Goal: Information Seeking & Learning: Learn about a topic

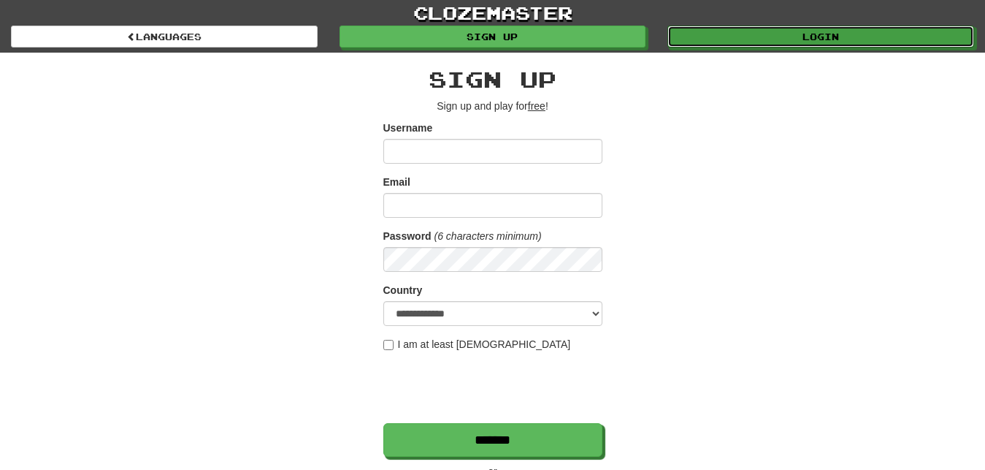
click at [699, 43] on link "Login" at bounding box center [820, 37] width 307 height 22
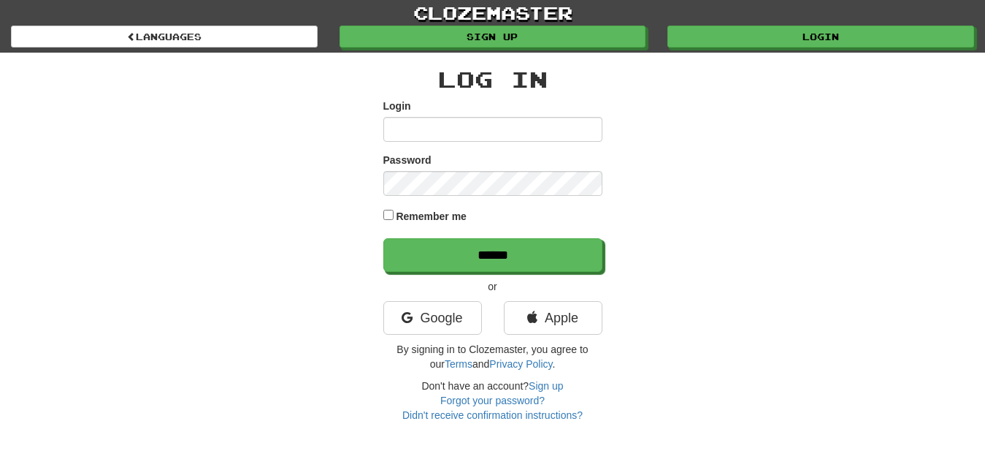
click at [397, 132] on input "Login" at bounding box center [492, 129] width 219 height 25
type input "*********"
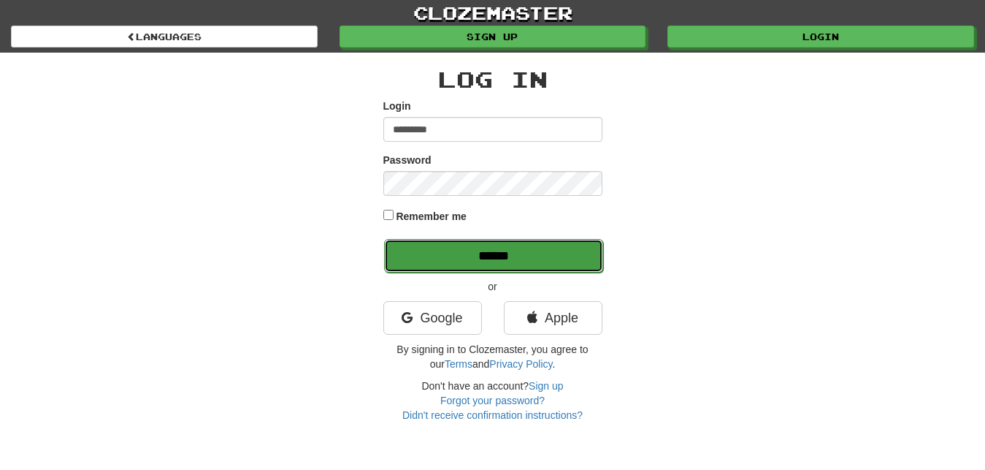
click at [438, 250] on input "******" at bounding box center [493, 256] width 219 height 34
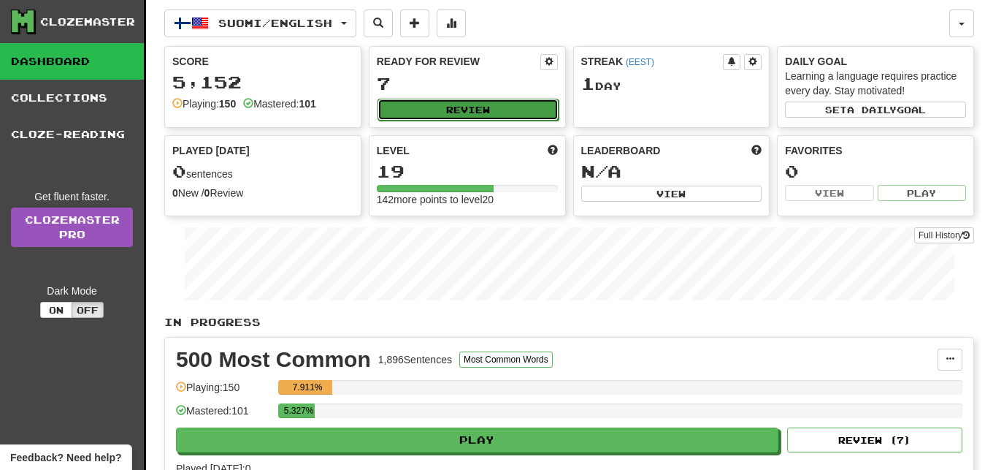
click at [519, 108] on button "Review" at bounding box center [468, 110] width 181 height 22
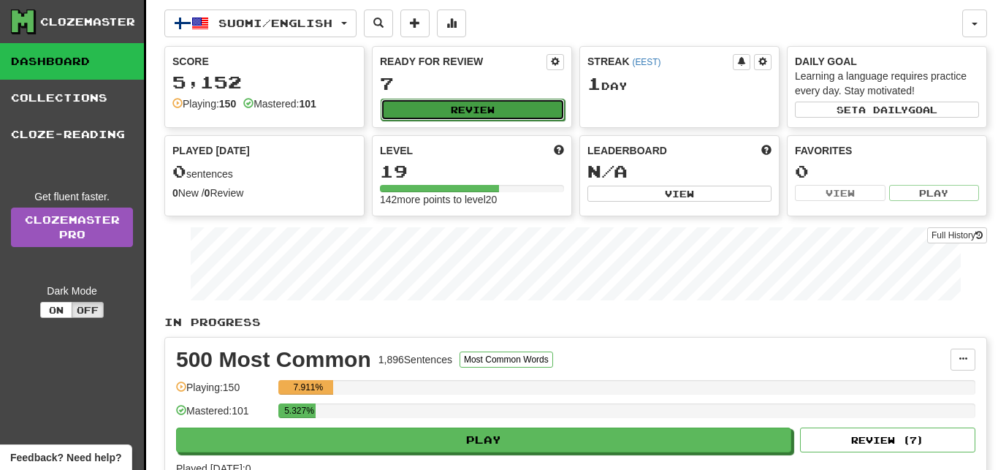
select select "**"
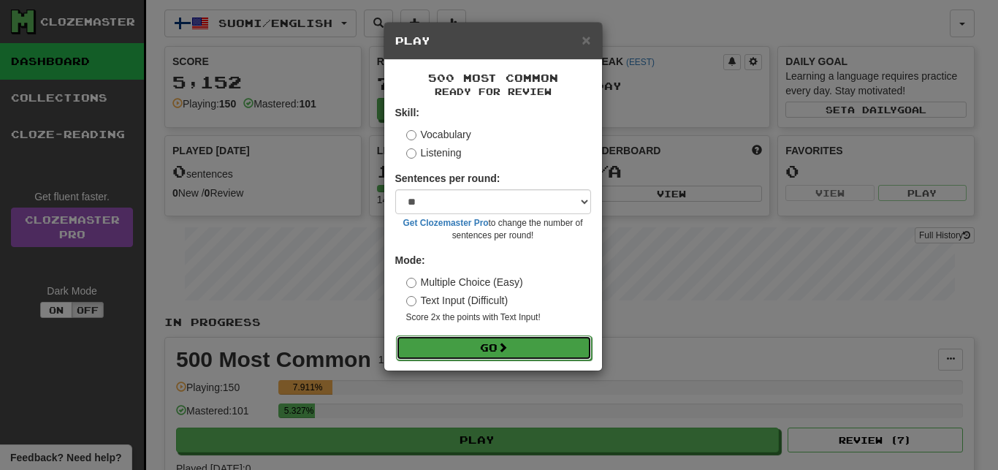
click at [537, 341] on button "Go" at bounding box center [494, 347] width 196 height 25
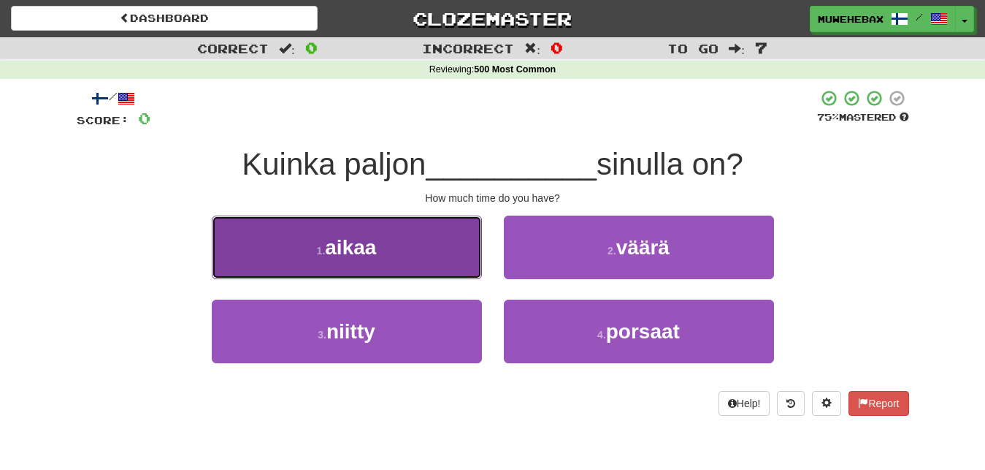
click at [453, 257] on button "1 . aikaa" at bounding box center [347, 247] width 270 height 64
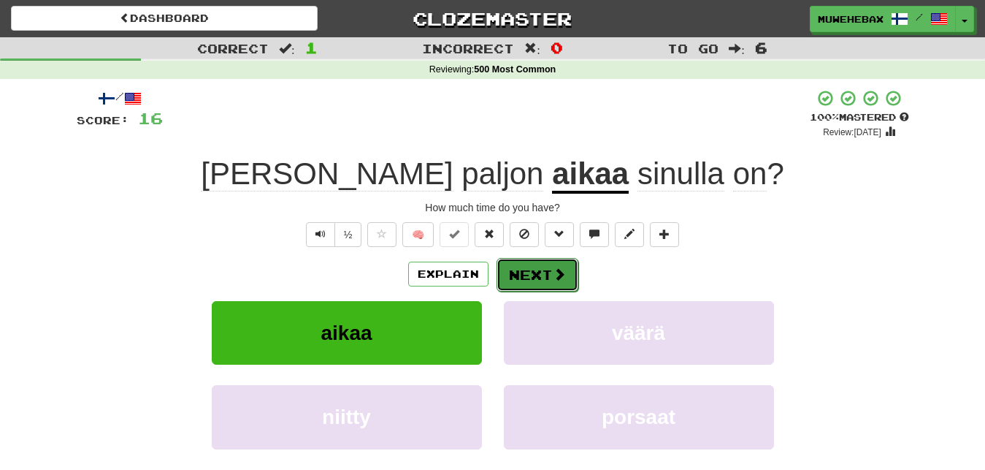
click at [533, 261] on button "Next" at bounding box center [538, 275] width 82 height 34
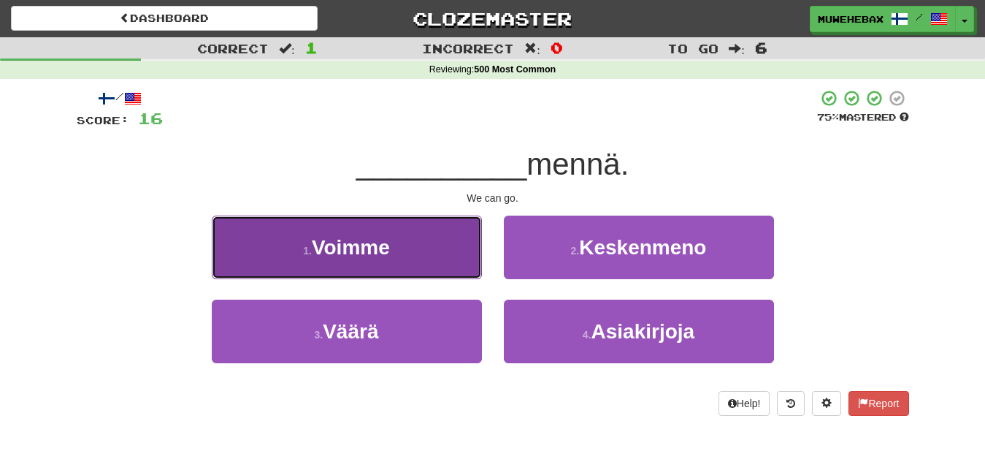
click at [451, 253] on button "1 . Voimme" at bounding box center [347, 247] width 270 height 64
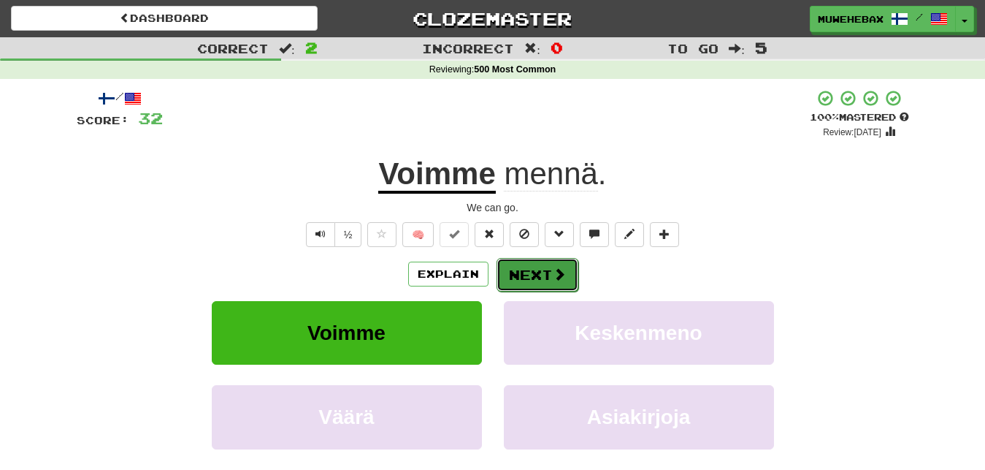
click at [532, 262] on button "Next" at bounding box center [538, 275] width 82 height 34
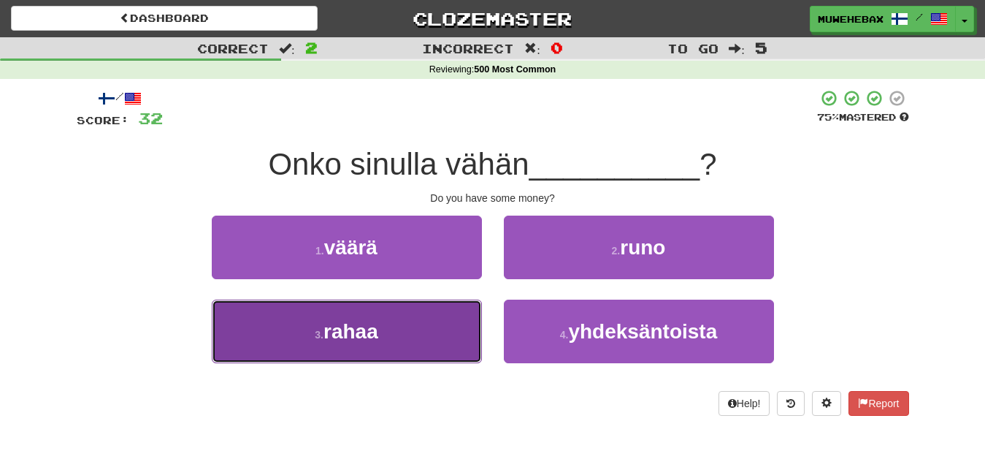
click at [443, 334] on button "3 . rahaa" at bounding box center [347, 331] width 270 height 64
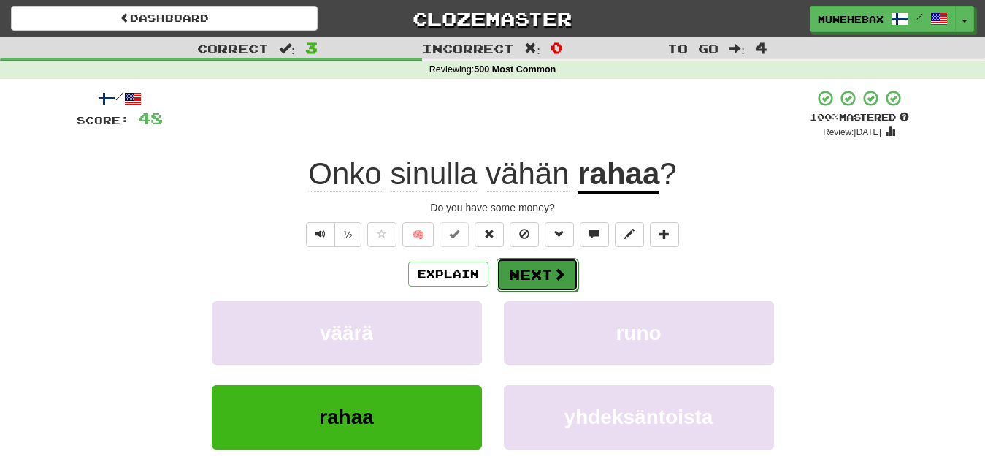
click at [534, 262] on button "Next" at bounding box center [538, 275] width 82 height 34
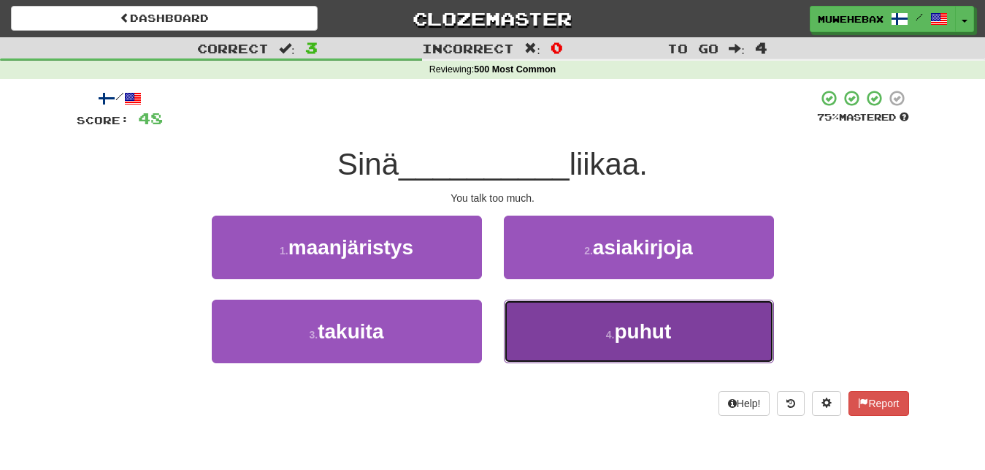
click at [540, 318] on button "4 . puhut" at bounding box center [639, 331] width 270 height 64
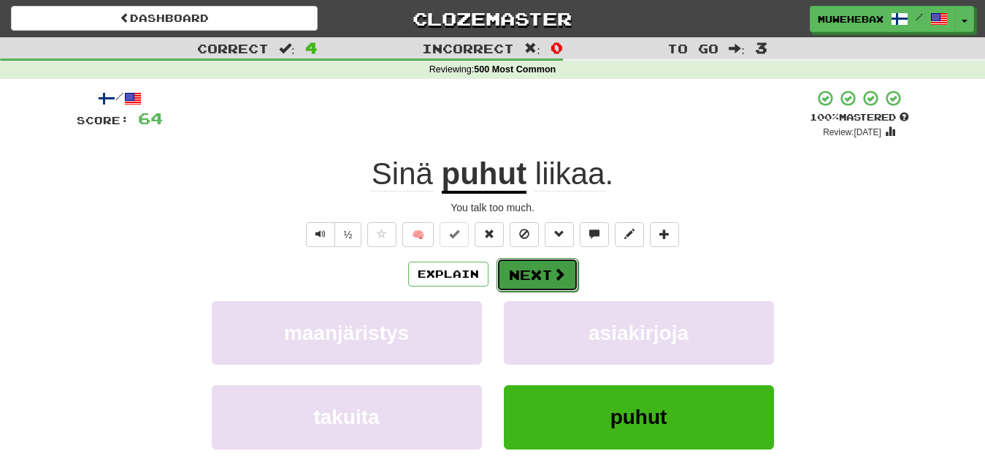
click at [532, 264] on button "Next" at bounding box center [538, 275] width 82 height 34
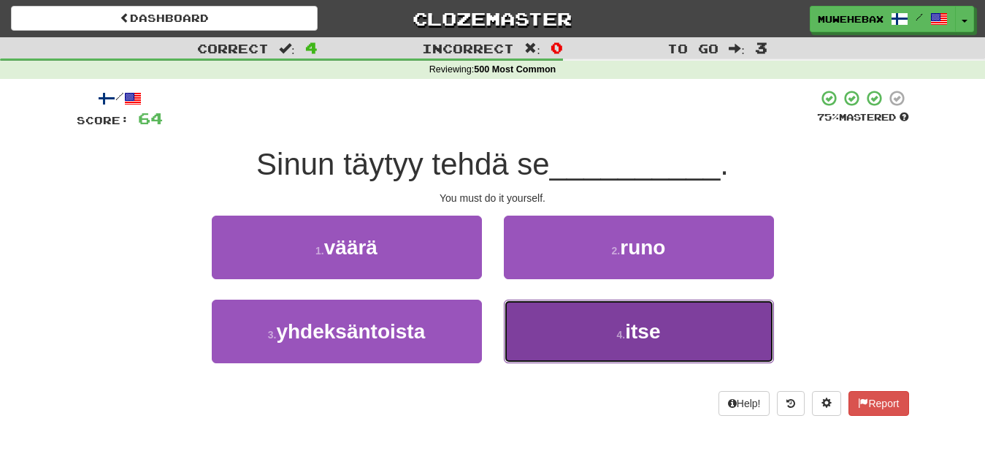
click at [544, 326] on button "4 . itse" at bounding box center [639, 331] width 270 height 64
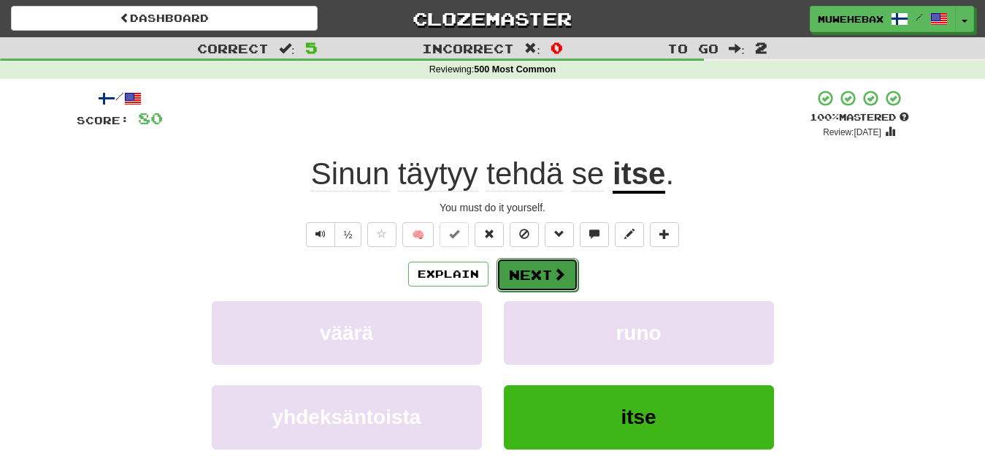
click at [532, 263] on button "Next" at bounding box center [538, 275] width 82 height 34
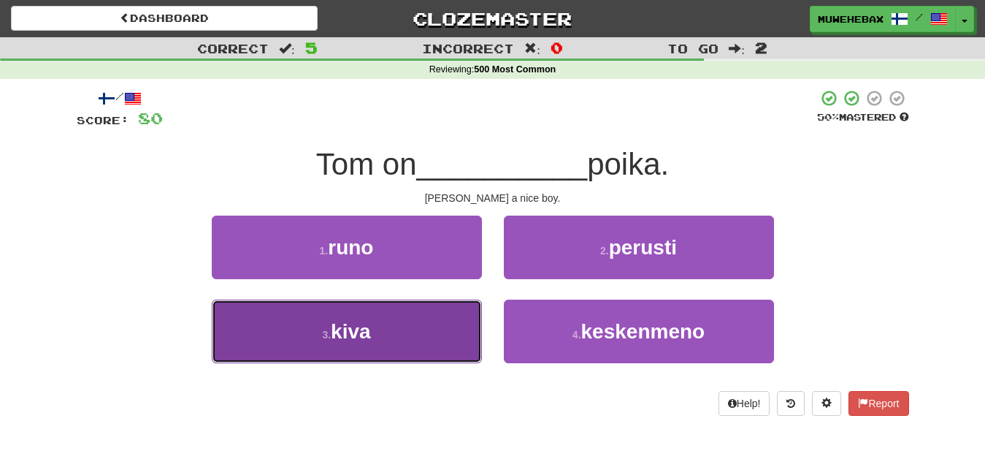
click at [443, 321] on button "3 . kiva" at bounding box center [347, 331] width 270 height 64
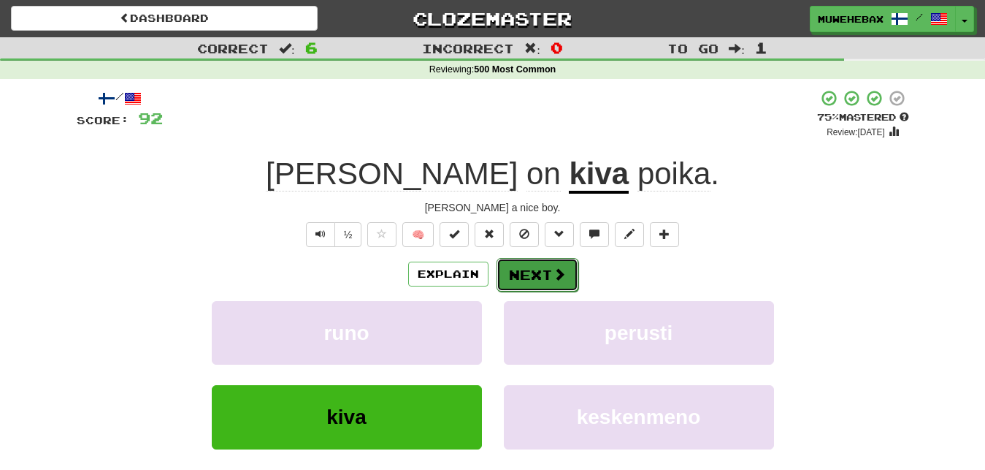
click at [531, 263] on button "Next" at bounding box center [538, 275] width 82 height 34
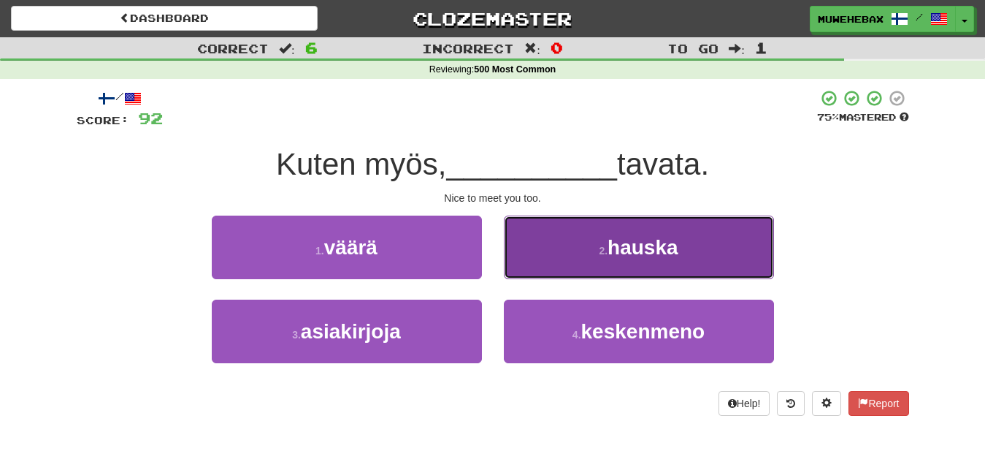
click at [548, 256] on button "2 . hauska" at bounding box center [639, 247] width 270 height 64
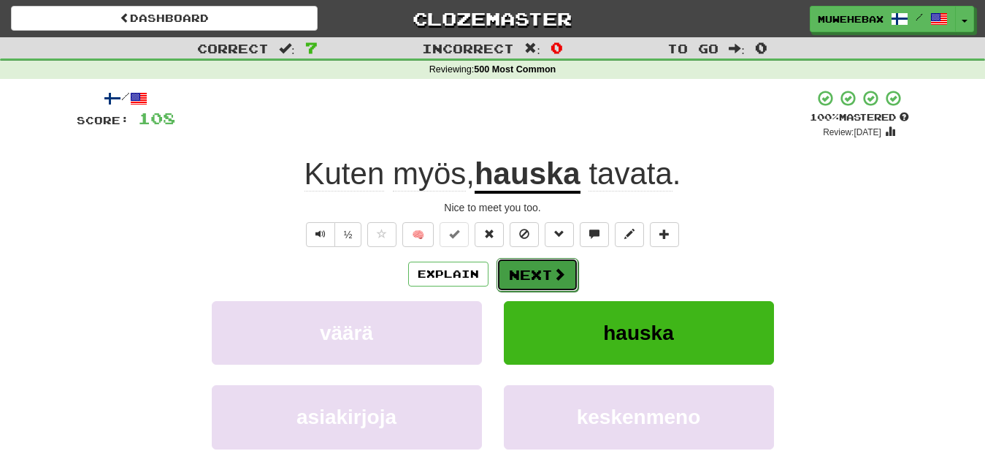
click at [532, 264] on button "Next" at bounding box center [538, 275] width 82 height 34
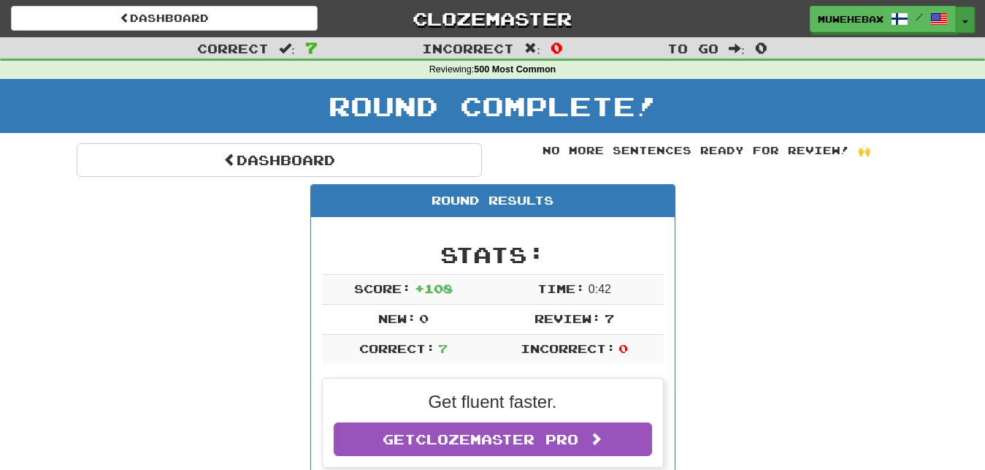
click at [963, 22] on span "button" at bounding box center [965, 21] width 6 height 3
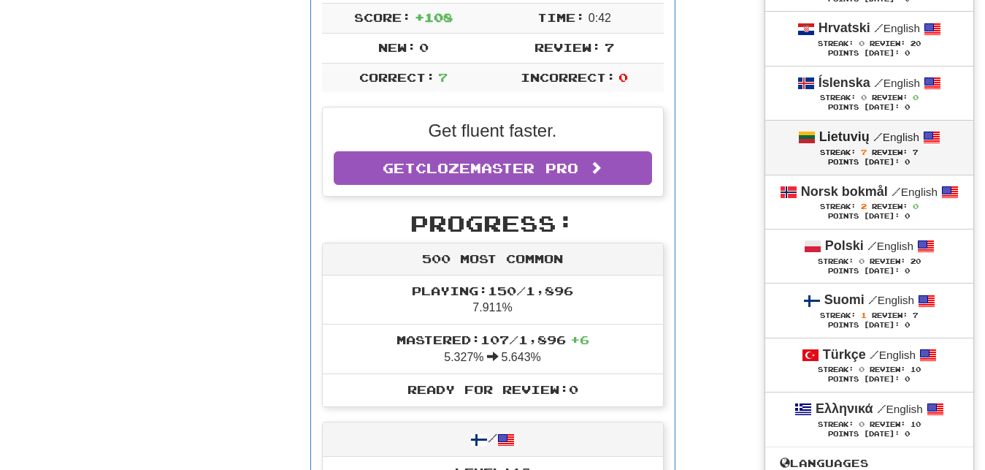
scroll to position [298, 0]
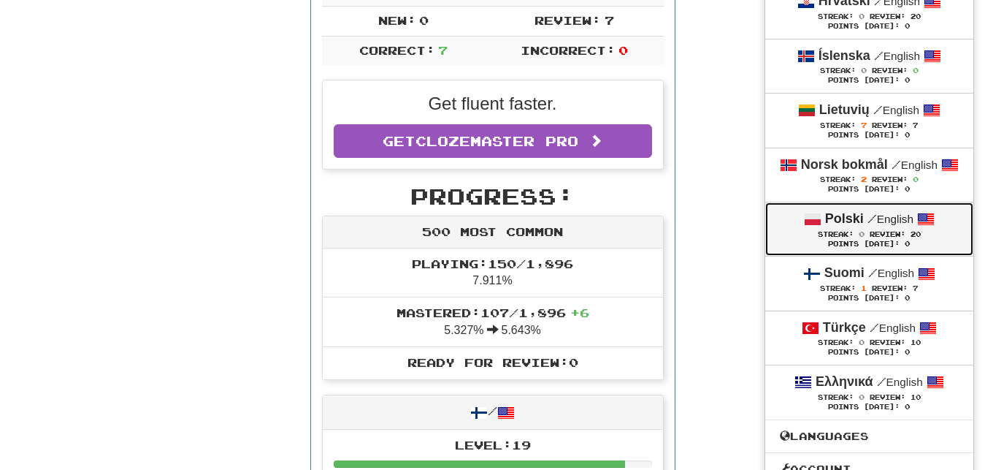
click at [792, 231] on div "Streak: 0 Review: 20" at bounding box center [869, 234] width 179 height 11
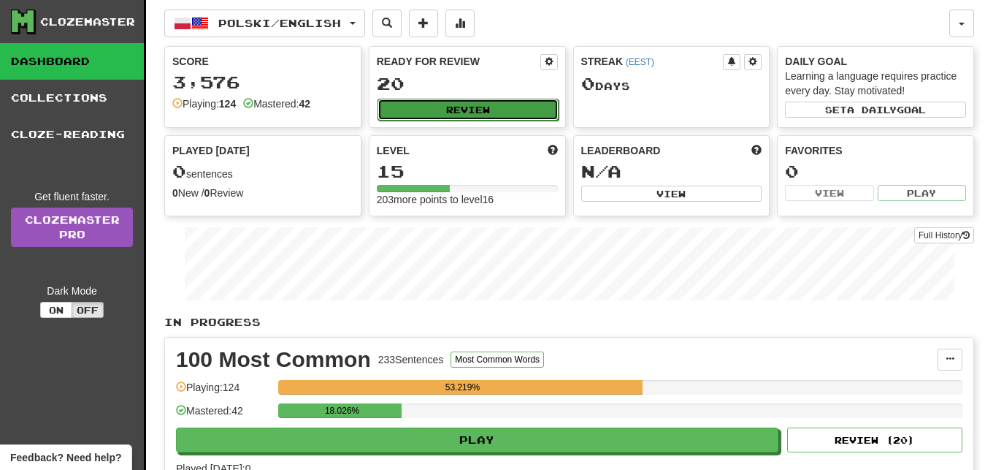
click at [527, 110] on button "Review" at bounding box center [468, 110] width 181 height 22
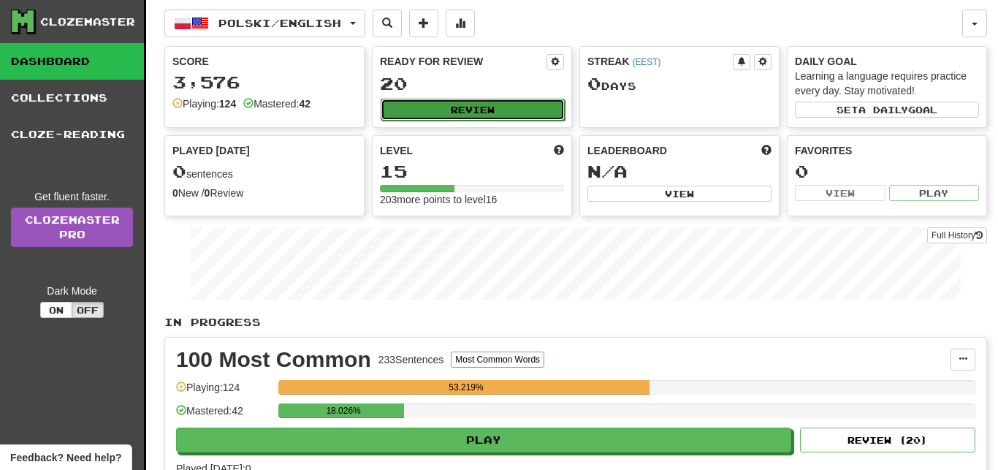
select select "**"
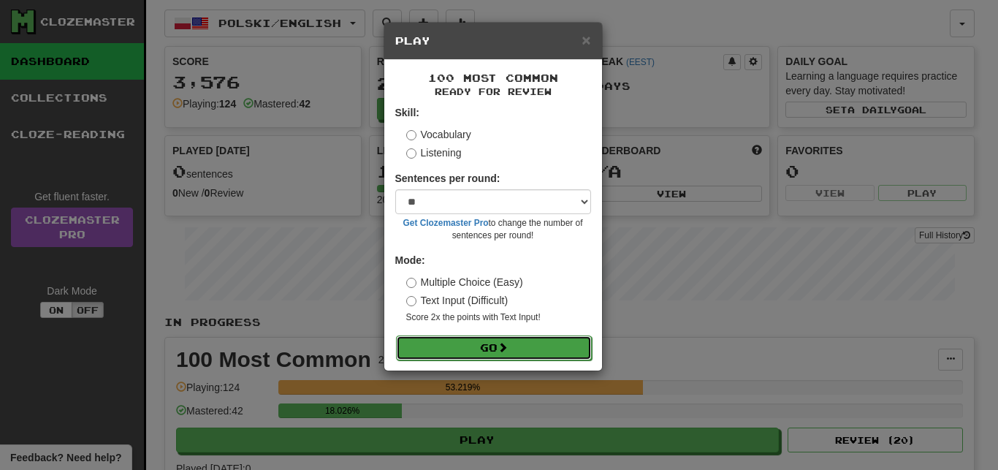
click at [538, 352] on button "Go" at bounding box center [494, 347] width 196 height 25
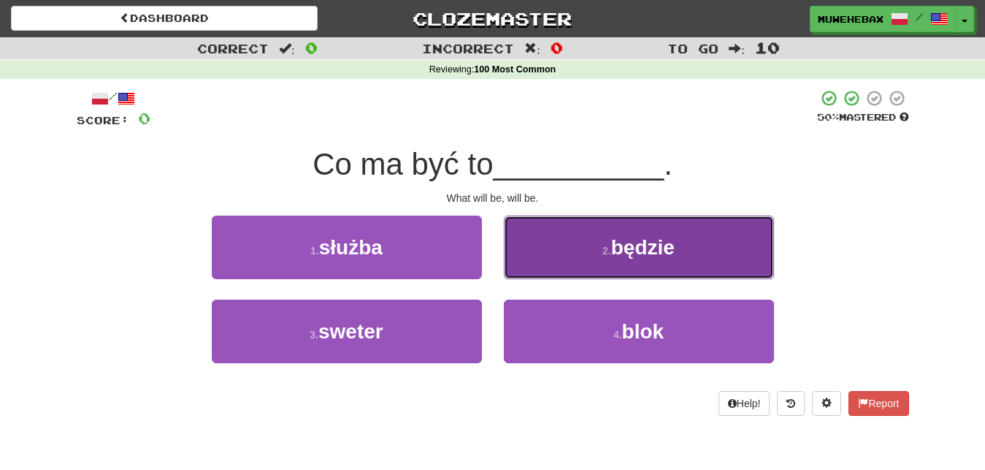
click at [556, 262] on button "2 . będzie" at bounding box center [639, 247] width 270 height 64
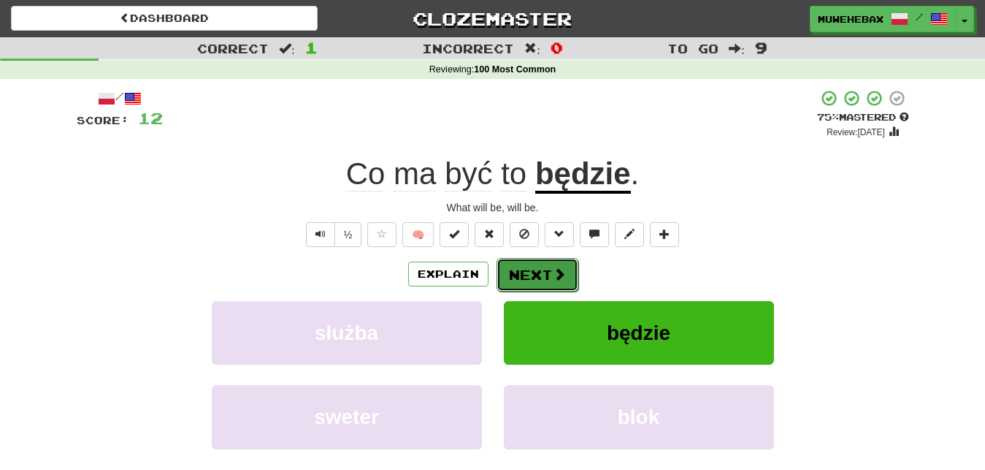
click at [532, 263] on button "Next" at bounding box center [538, 275] width 82 height 34
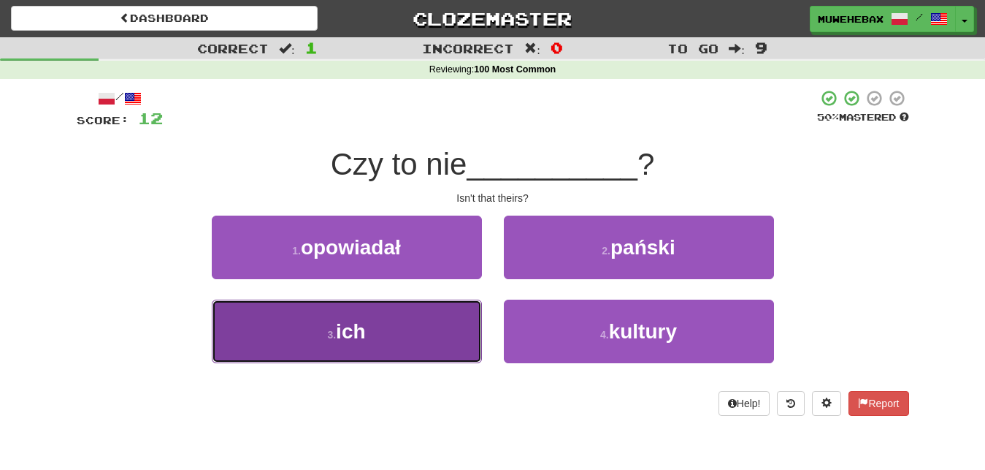
click at [464, 322] on button "3 . ich" at bounding box center [347, 331] width 270 height 64
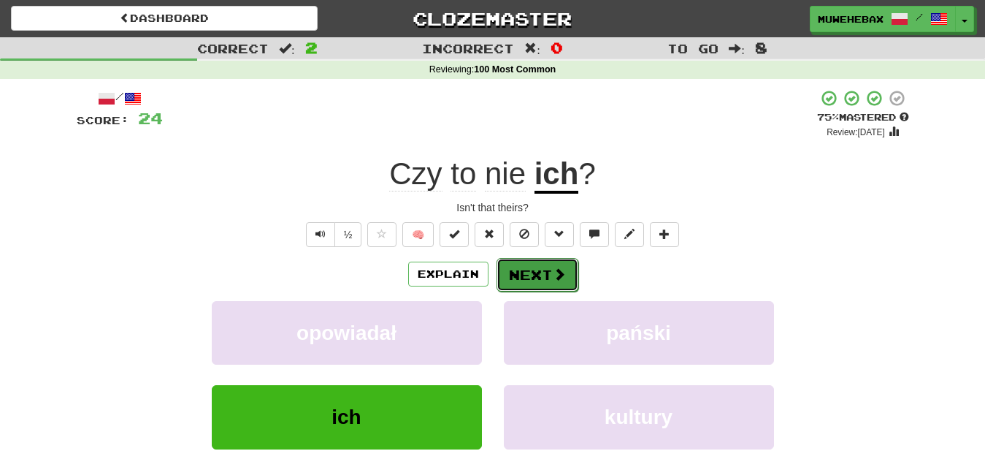
click at [530, 261] on button "Next" at bounding box center [538, 275] width 82 height 34
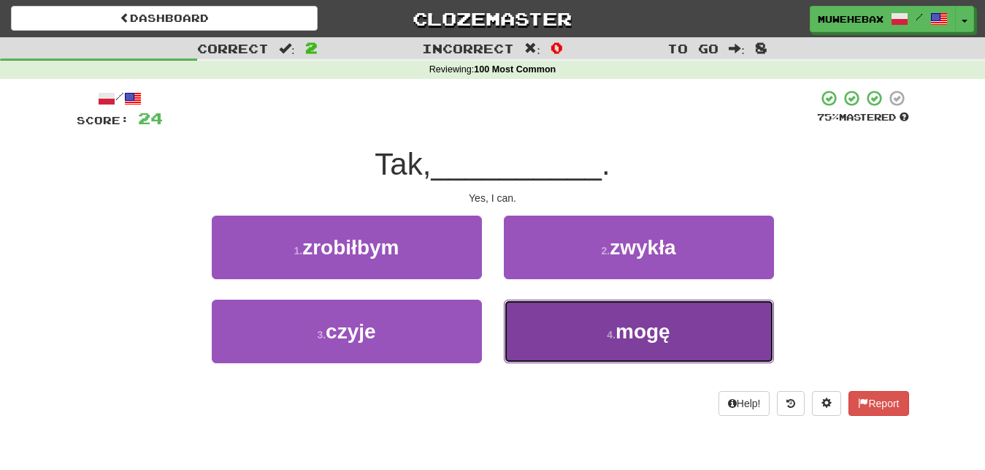
click at [546, 324] on button "4 . mogę" at bounding box center [639, 331] width 270 height 64
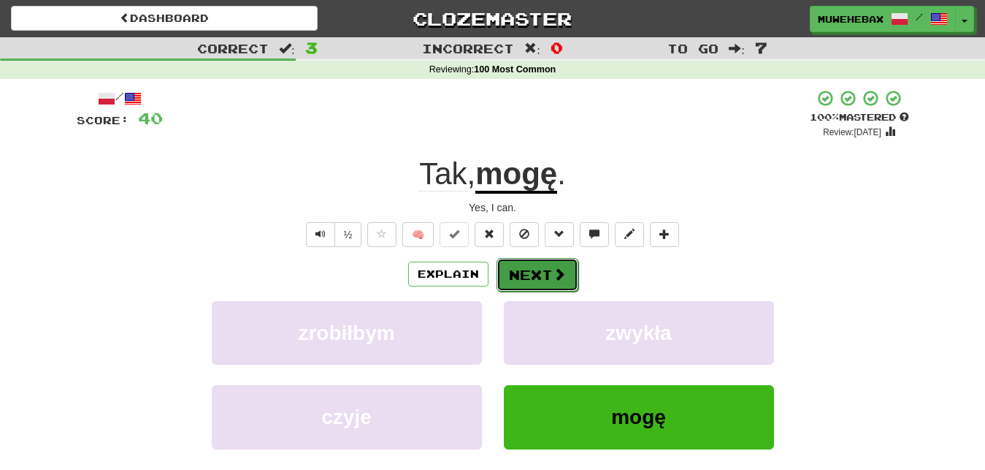
click at [530, 262] on button "Next" at bounding box center [538, 275] width 82 height 34
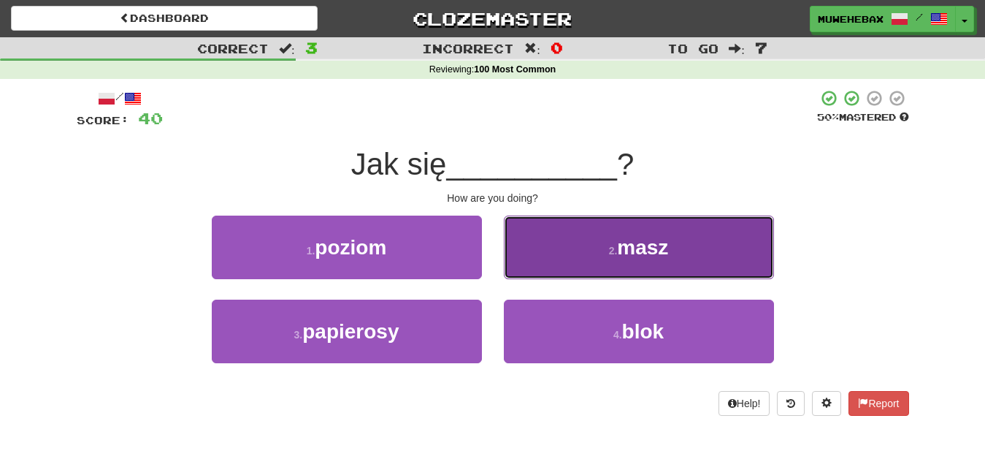
click at [550, 250] on button "2 . masz" at bounding box center [639, 247] width 270 height 64
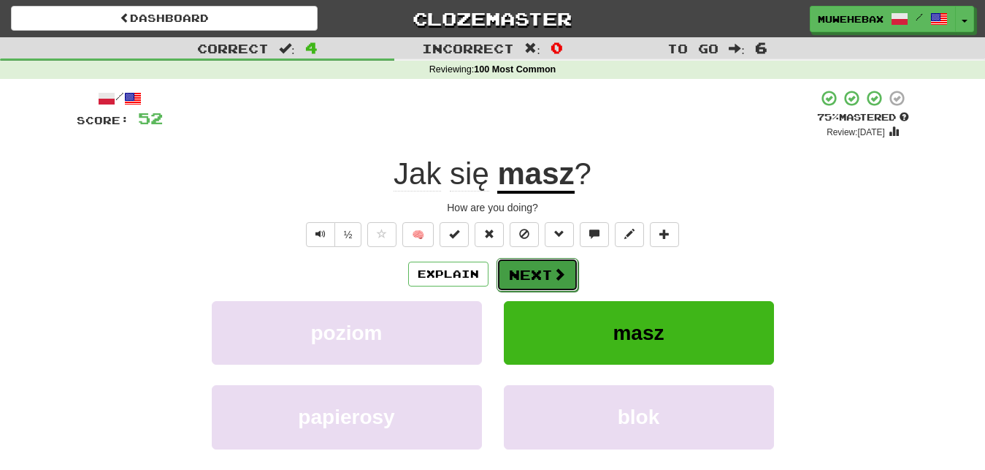
click at [530, 265] on button "Next" at bounding box center [538, 275] width 82 height 34
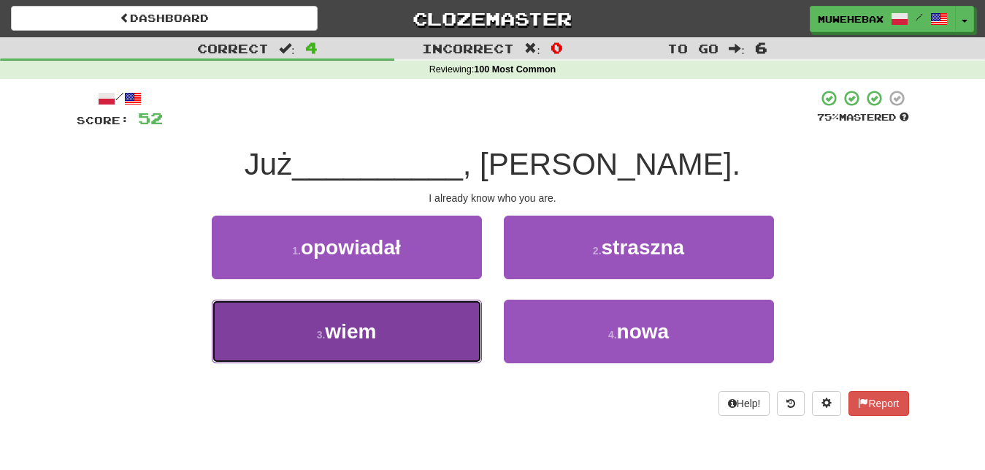
click at [437, 337] on button "3 . wiem" at bounding box center [347, 331] width 270 height 64
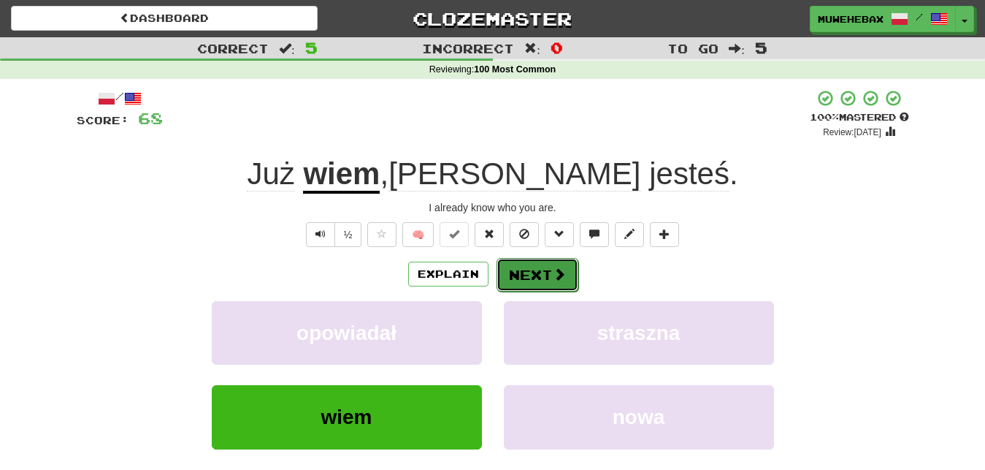
click at [529, 261] on button "Next" at bounding box center [538, 275] width 82 height 34
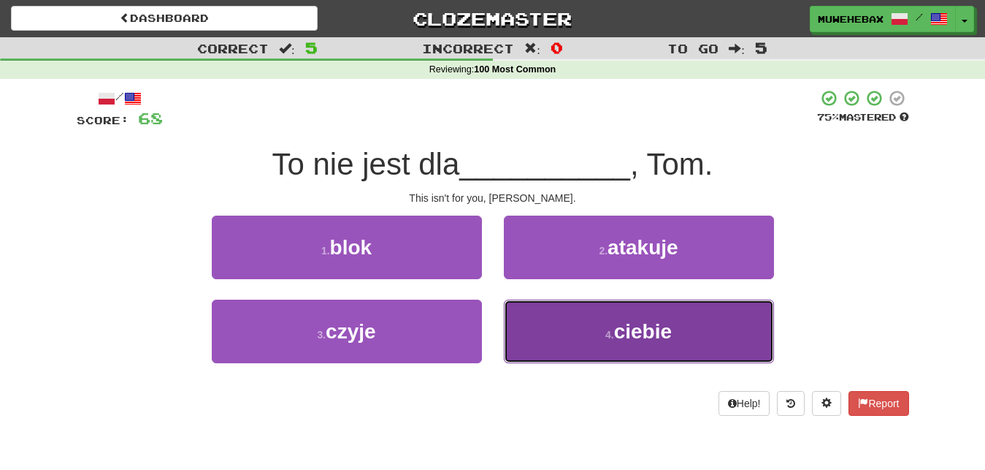
click at [550, 332] on button "4 . ciebie" at bounding box center [639, 331] width 270 height 64
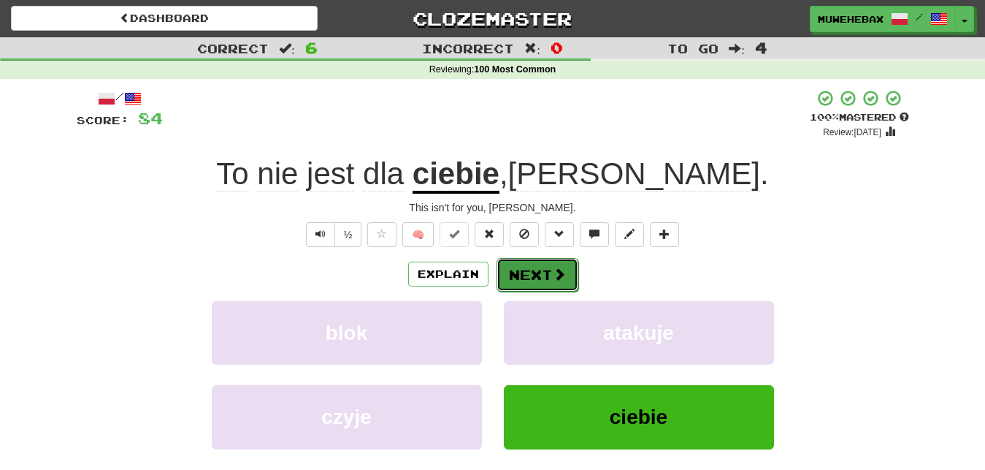
click at [530, 259] on button "Next" at bounding box center [538, 275] width 82 height 34
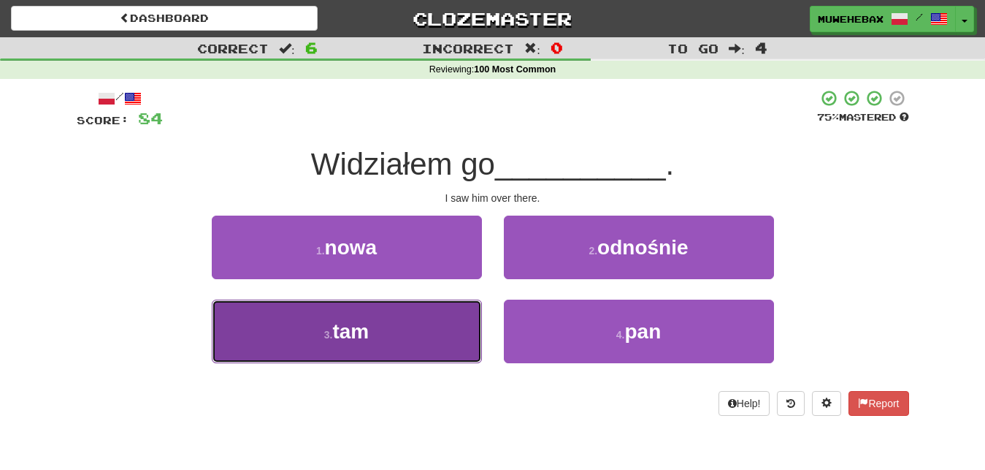
click at [451, 326] on button "3 . tam" at bounding box center [347, 331] width 270 height 64
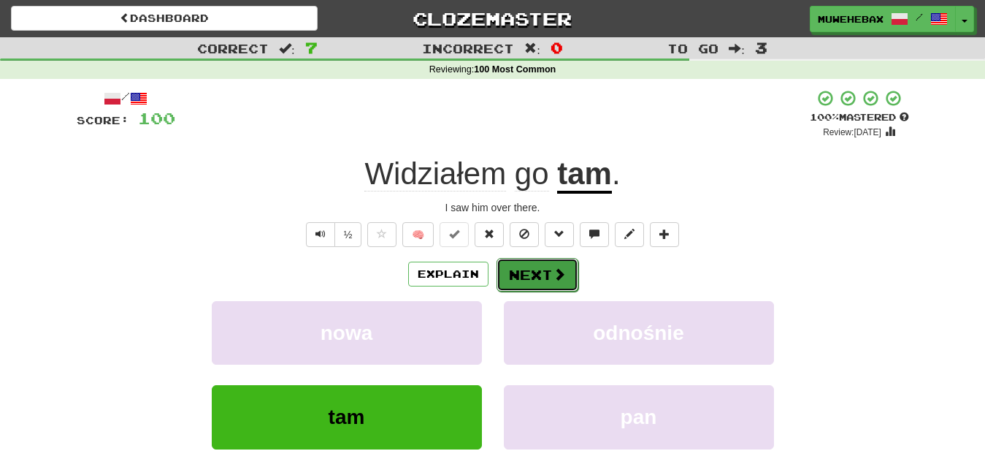
click at [532, 261] on button "Next" at bounding box center [538, 275] width 82 height 34
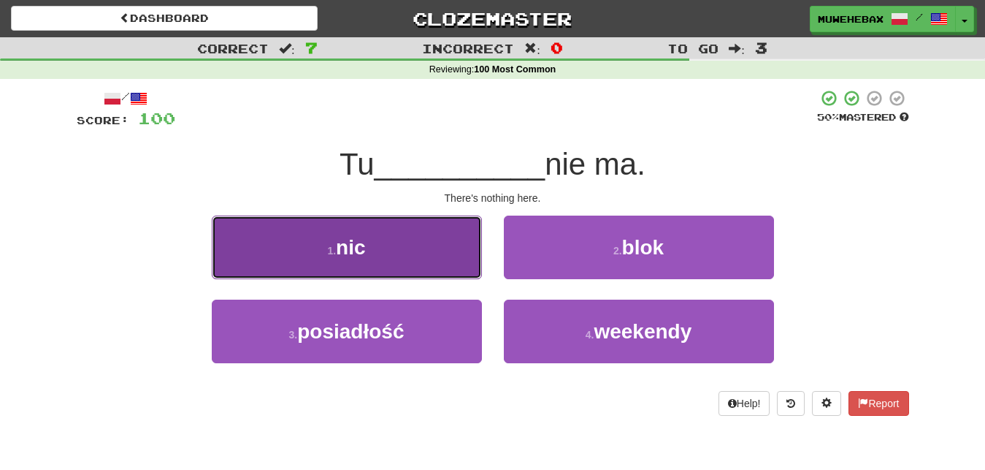
click at [453, 247] on button "1 . nic" at bounding box center [347, 247] width 270 height 64
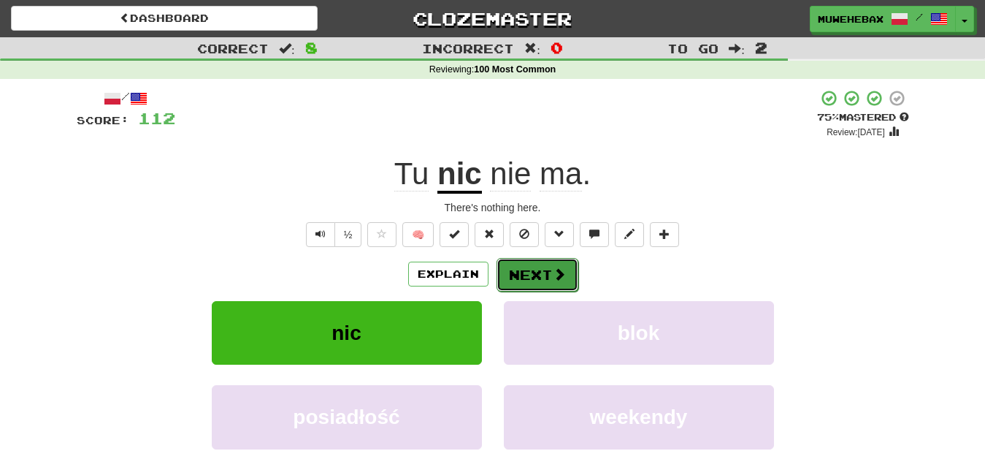
click at [532, 261] on button "Next" at bounding box center [538, 275] width 82 height 34
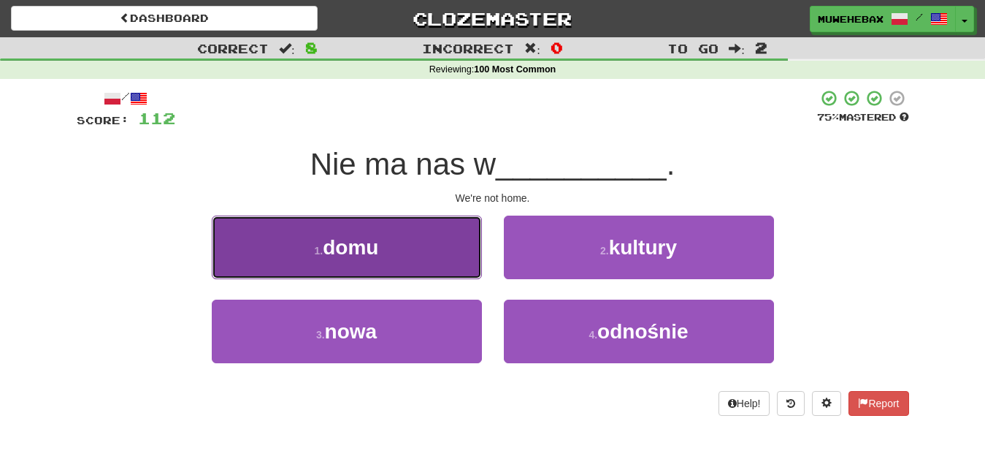
click at [447, 254] on button "1 . domu" at bounding box center [347, 247] width 270 height 64
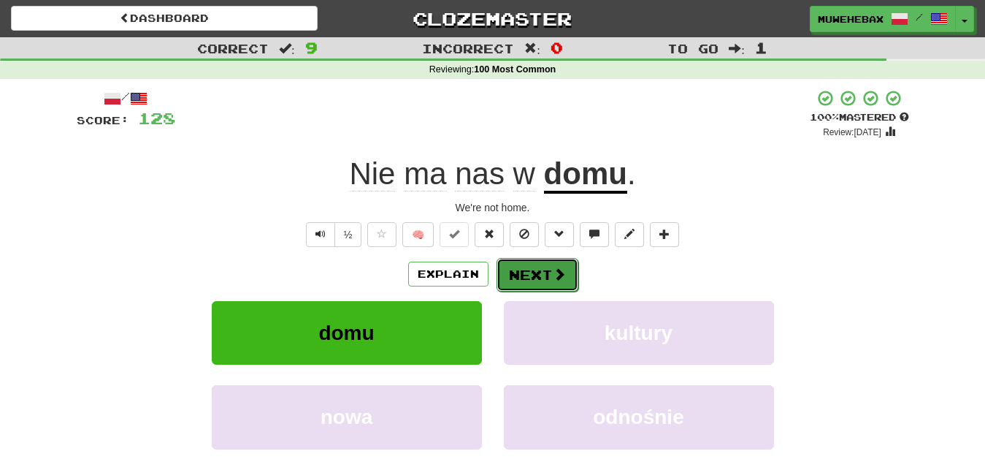
click at [529, 259] on button "Next" at bounding box center [538, 275] width 82 height 34
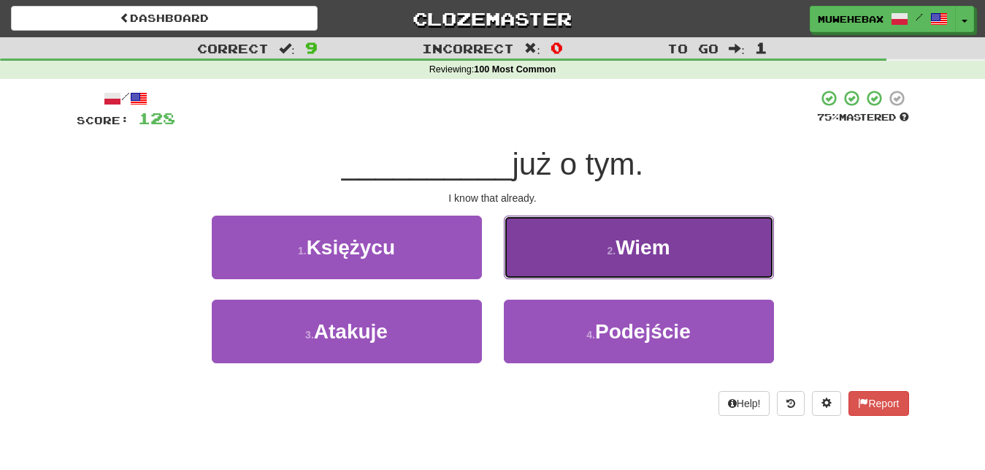
click at [560, 245] on button "2 . Wiem" at bounding box center [639, 247] width 270 height 64
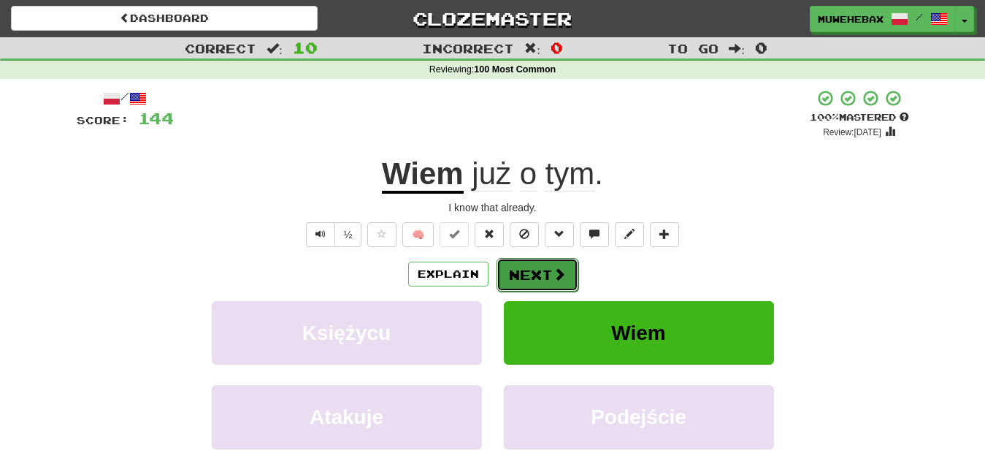
click at [533, 260] on button "Next" at bounding box center [538, 275] width 82 height 34
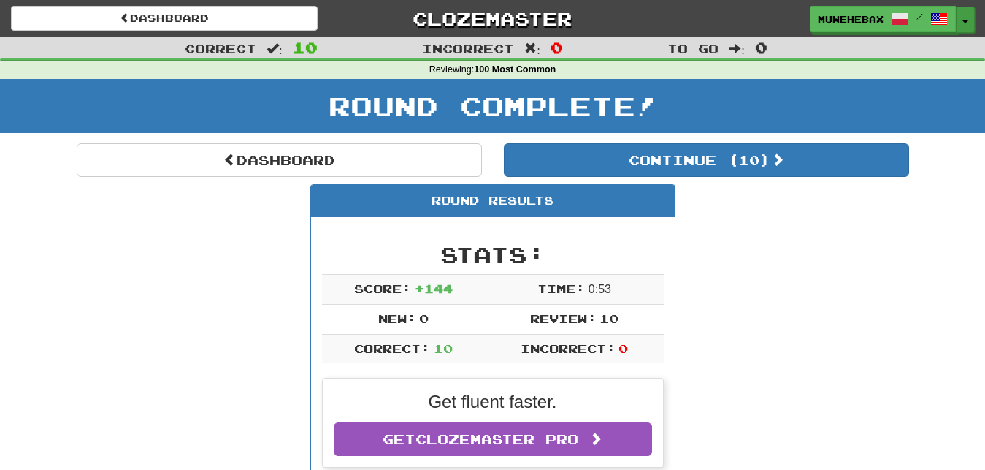
click at [961, 23] on button "Toggle Dropdown" at bounding box center [965, 20] width 19 height 26
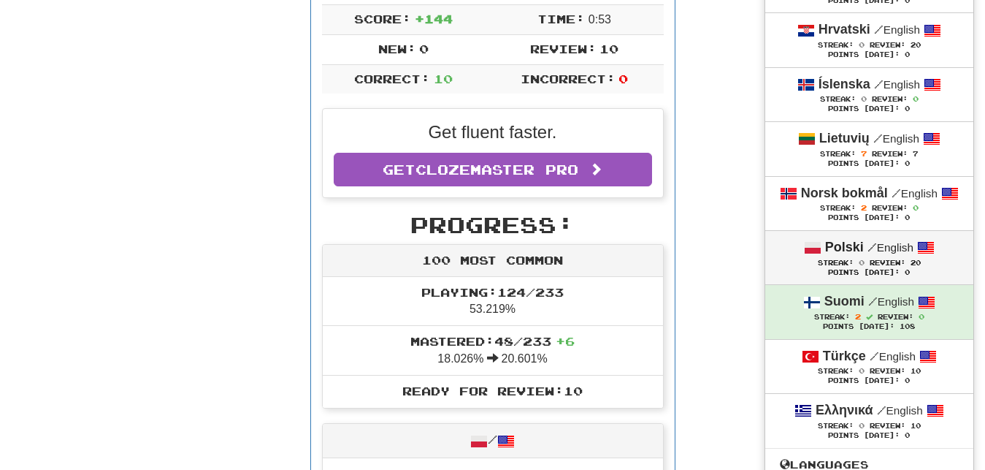
scroll to position [298, 0]
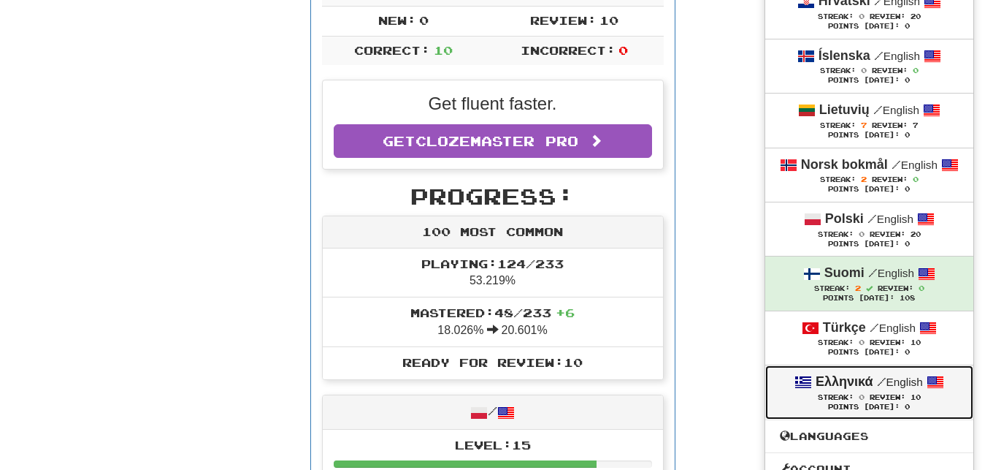
click at [786, 394] on div "Streak: 0 Review: 10" at bounding box center [869, 396] width 179 height 11
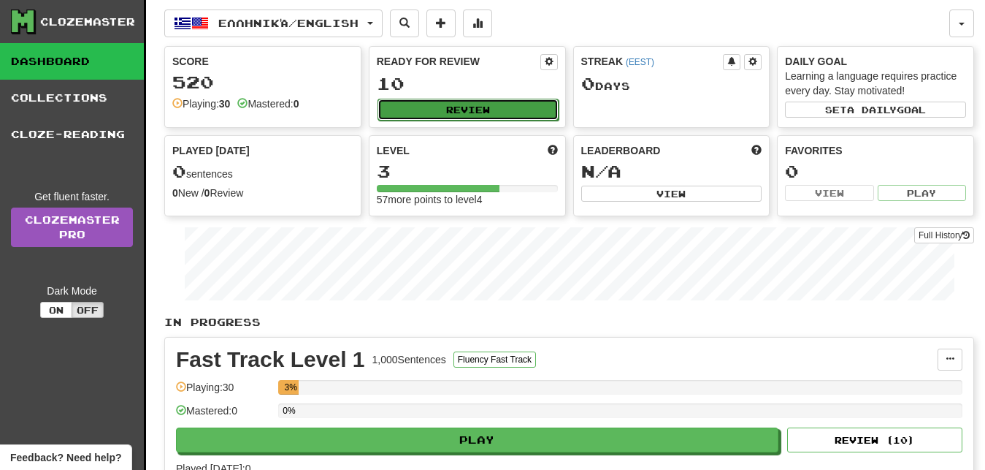
click at [527, 109] on button "Review" at bounding box center [468, 110] width 181 height 22
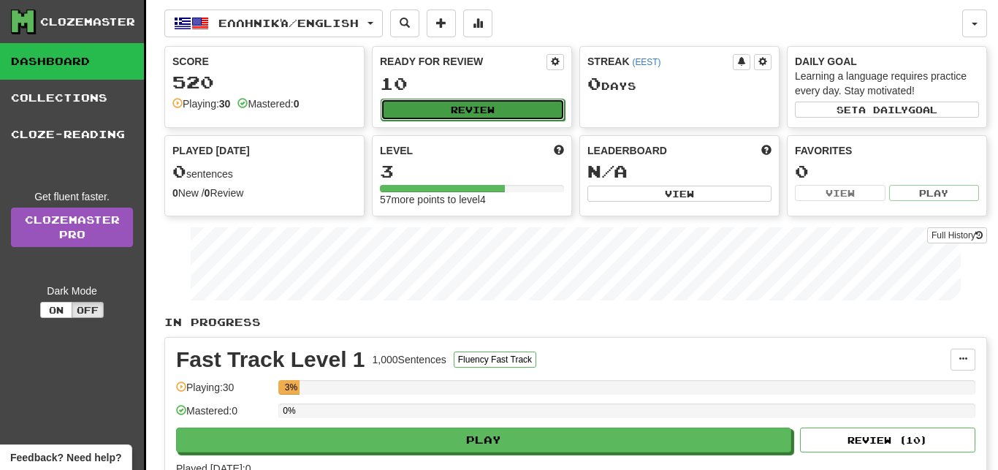
select select "**"
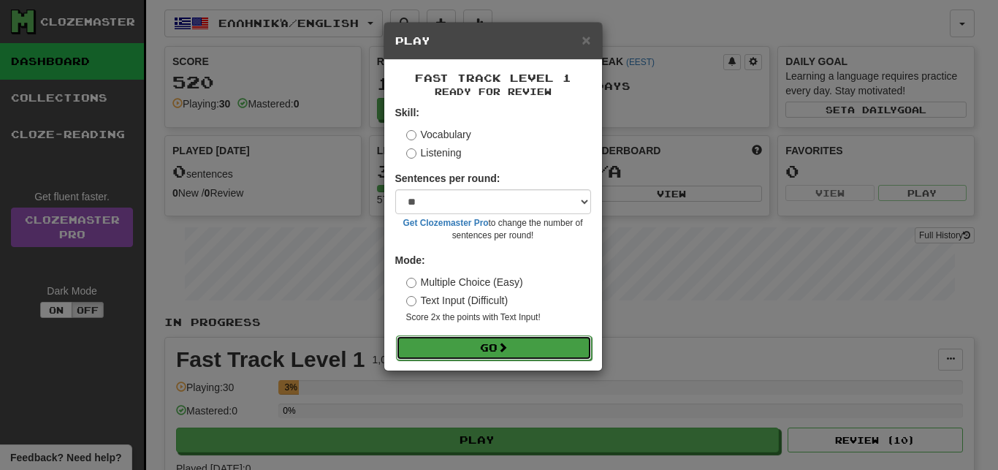
click at [553, 348] on button "Go" at bounding box center [494, 347] width 196 height 25
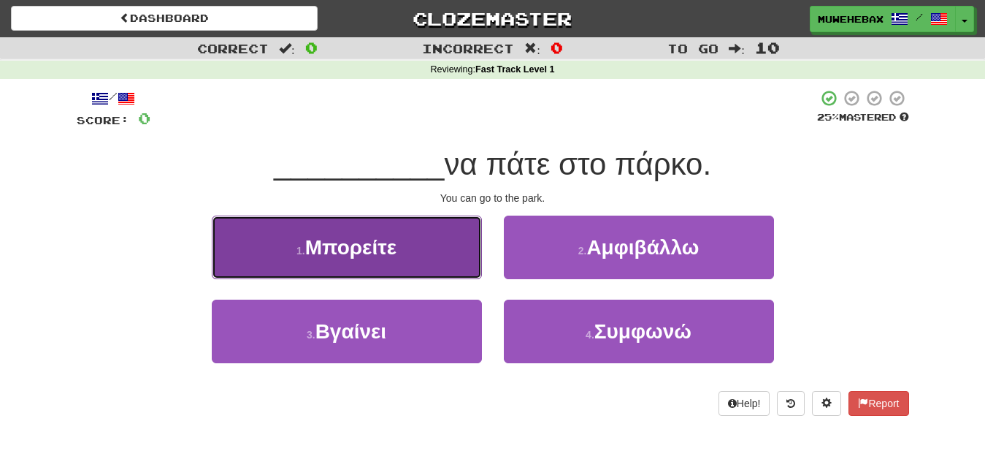
click at [455, 251] on button "1 . Μπορείτε" at bounding box center [347, 247] width 270 height 64
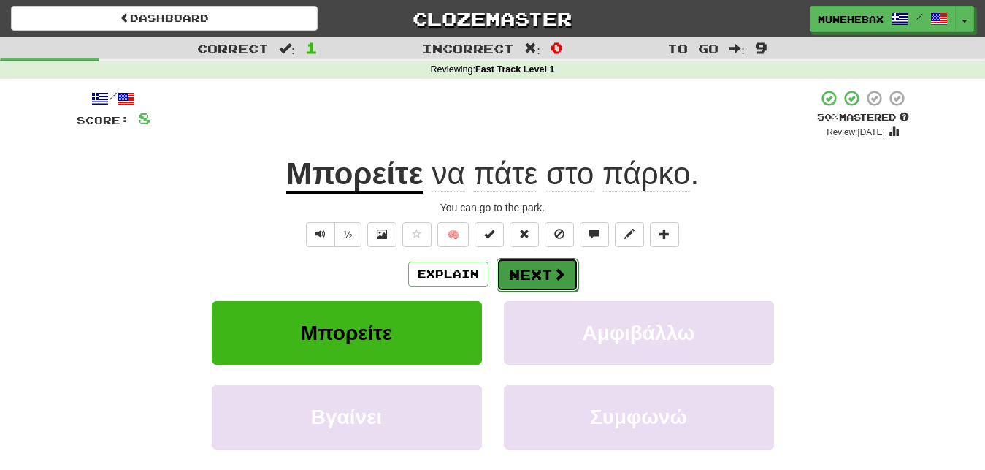
click at [532, 263] on button "Next" at bounding box center [538, 275] width 82 height 34
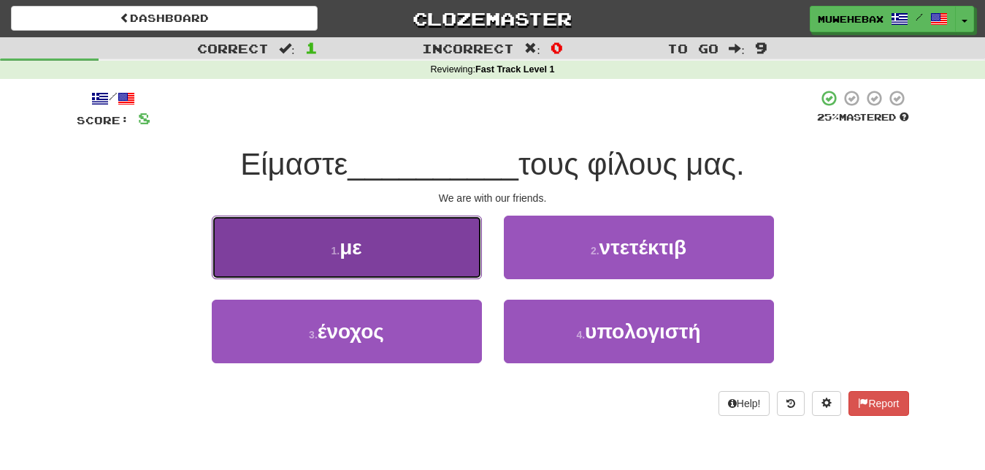
click at [418, 253] on button "1 . με" at bounding box center [347, 247] width 270 height 64
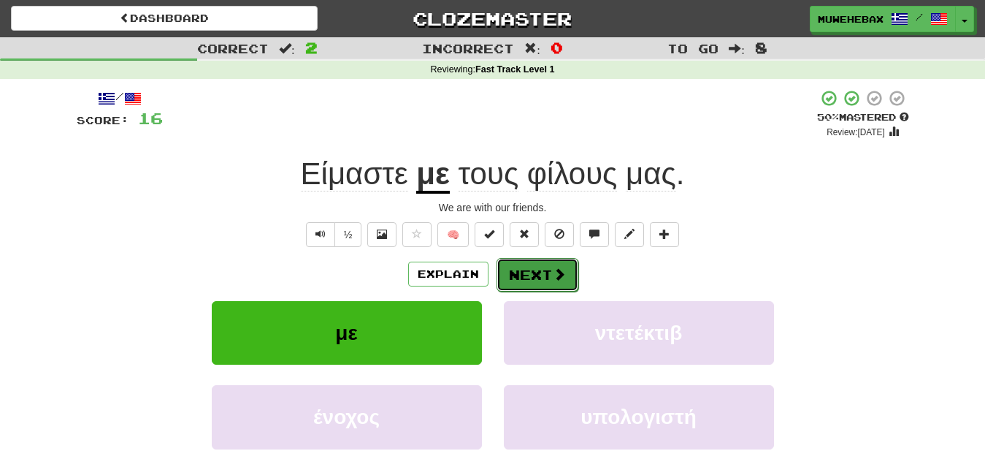
click at [530, 264] on button "Next" at bounding box center [538, 275] width 82 height 34
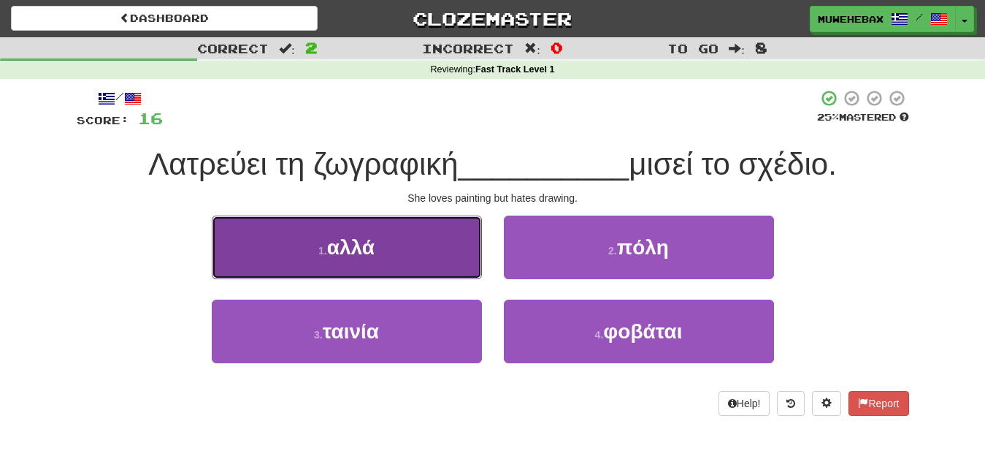
click at [424, 253] on button "1 . αλλά" at bounding box center [347, 247] width 270 height 64
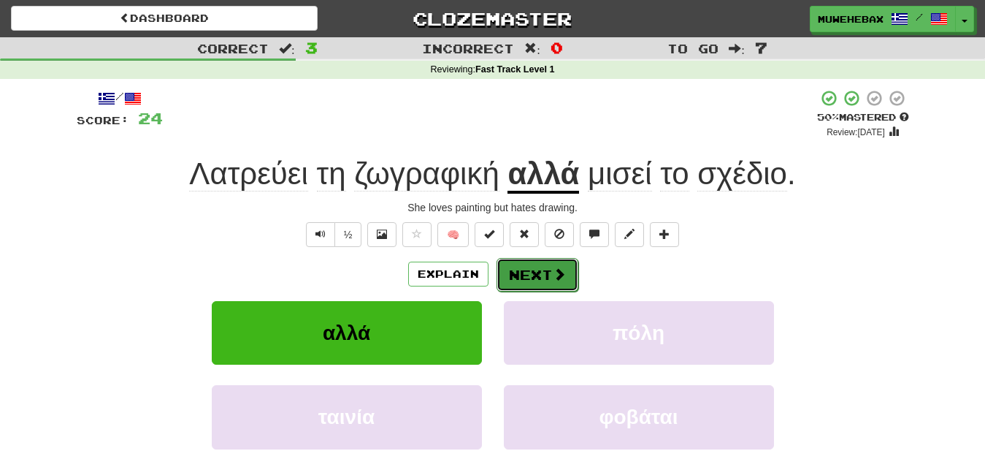
click at [533, 261] on button "Next" at bounding box center [538, 275] width 82 height 34
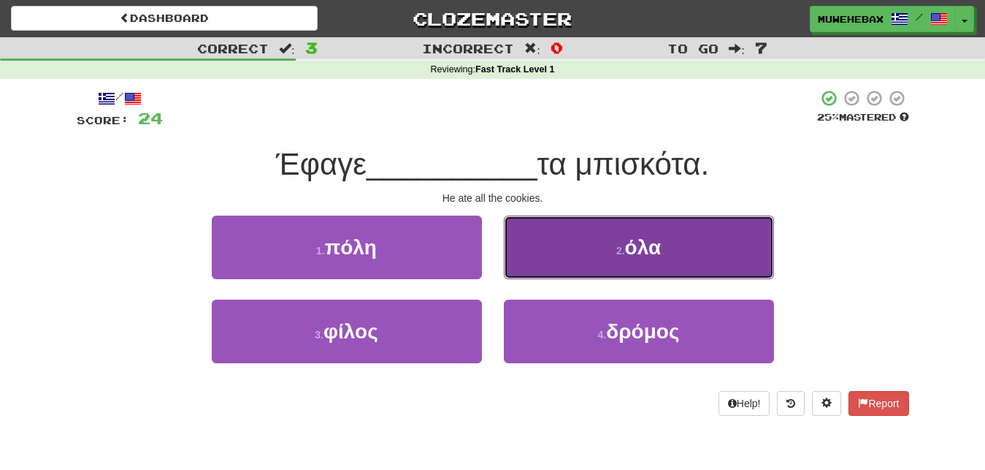
click at [560, 250] on button "2 . όλα" at bounding box center [639, 247] width 270 height 64
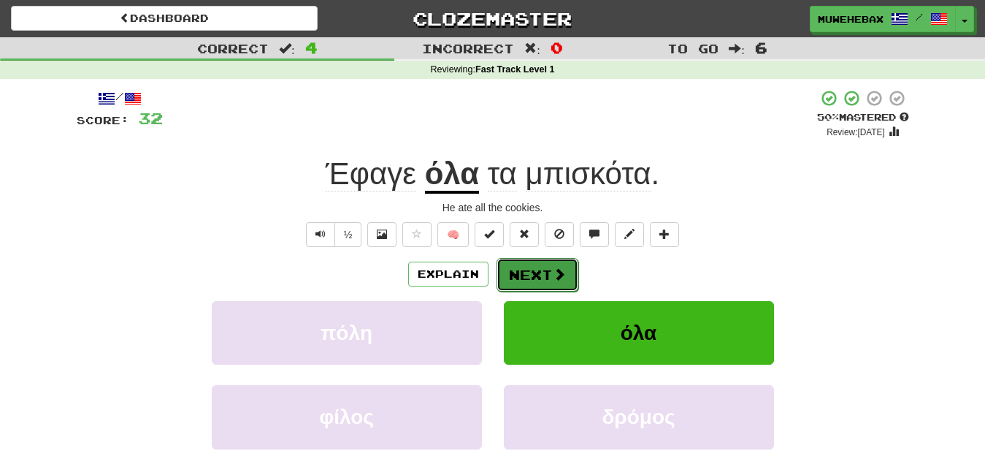
click at [532, 264] on button "Next" at bounding box center [538, 275] width 82 height 34
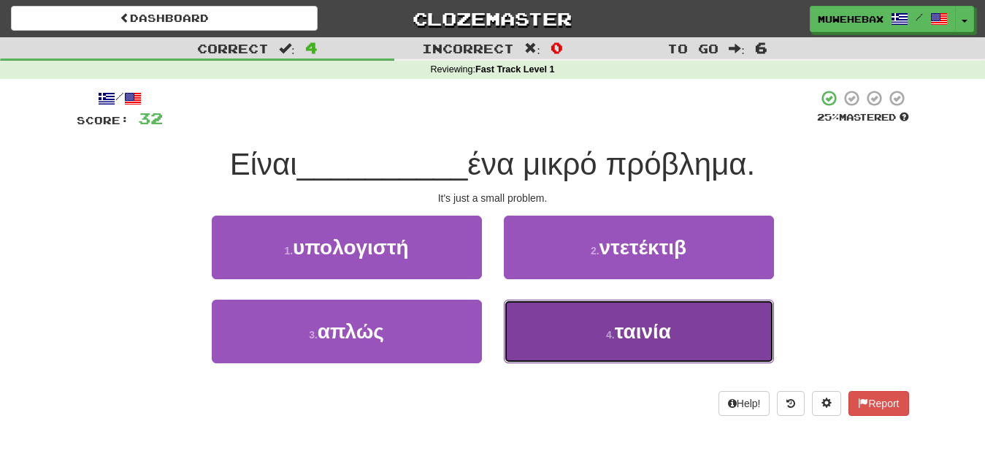
click at [548, 328] on button "4 . ταινία" at bounding box center [639, 331] width 270 height 64
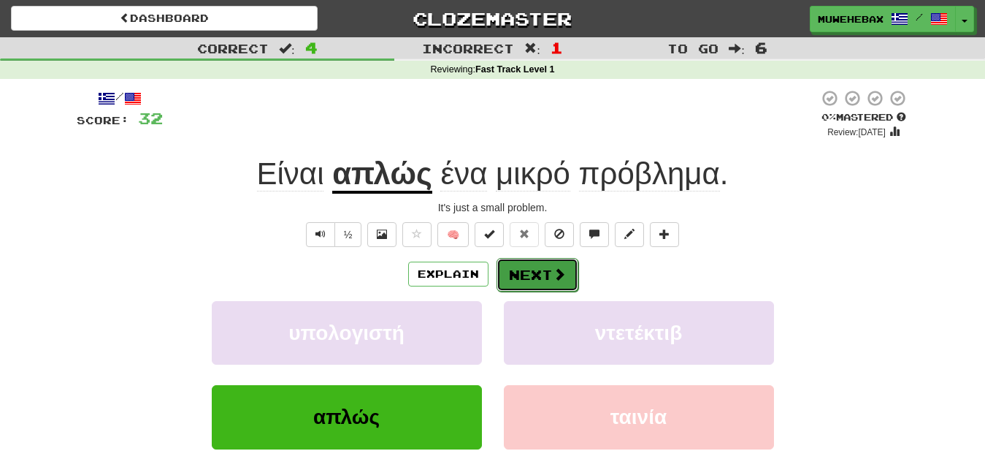
click at [532, 261] on button "Next" at bounding box center [538, 275] width 82 height 34
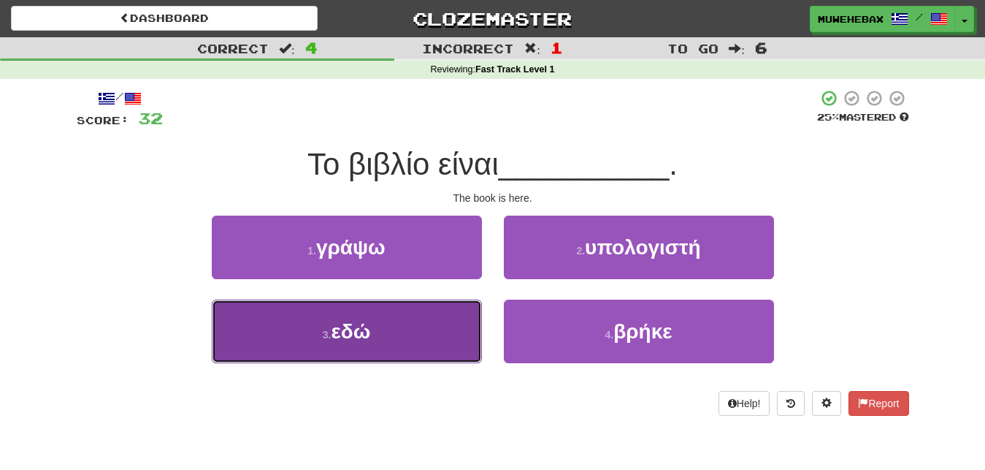
click at [448, 319] on button "3 . εδώ" at bounding box center [347, 331] width 270 height 64
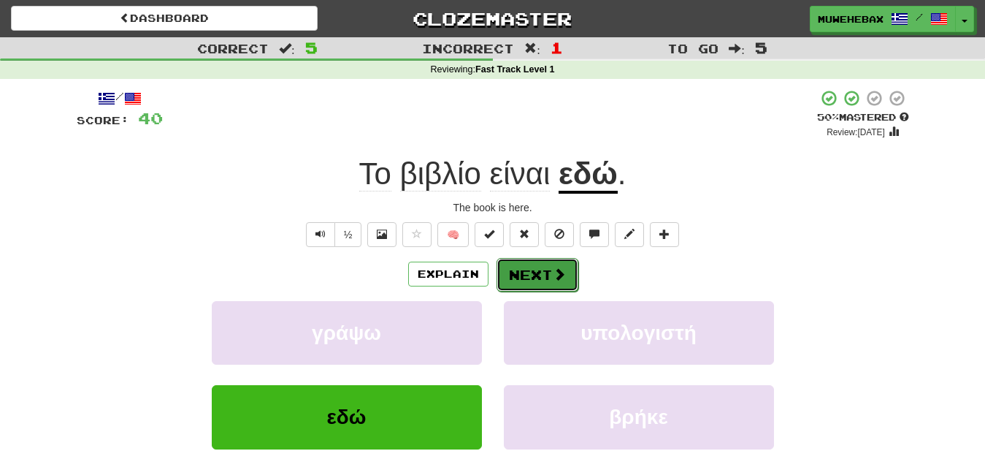
click at [534, 262] on button "Next" at bounding box center [538, 275] width 82 height 34
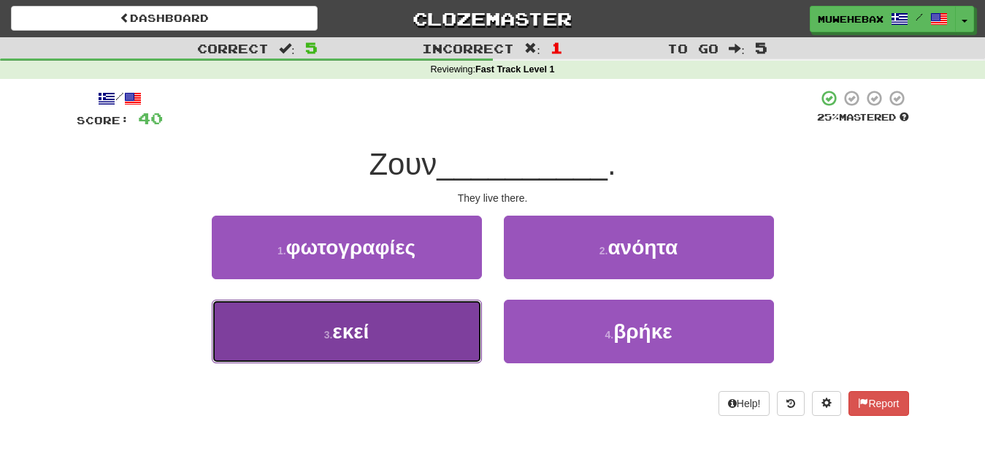
click at [453, 311] on button "3 . εκεί" at bounding box center [347, 331] width 270 height 64
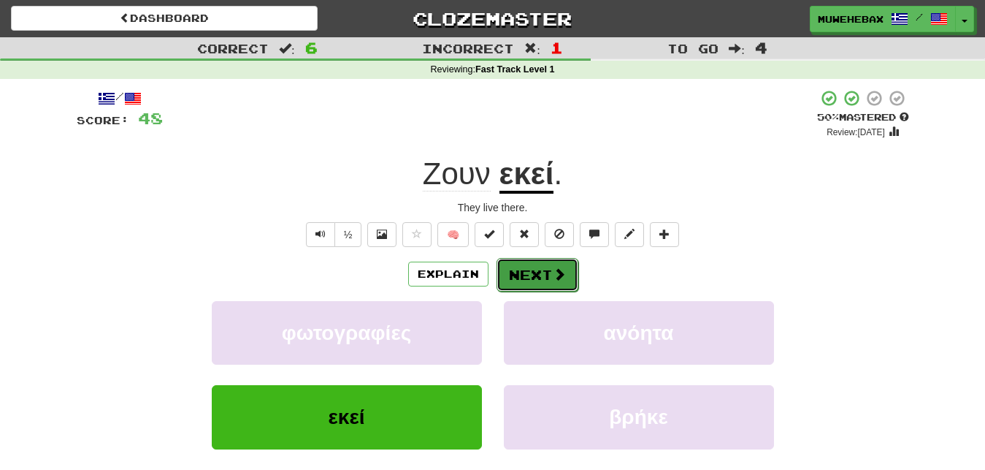
click at [533, 263] on button "Next" at bounding box center [538, 275] width 82 height 34
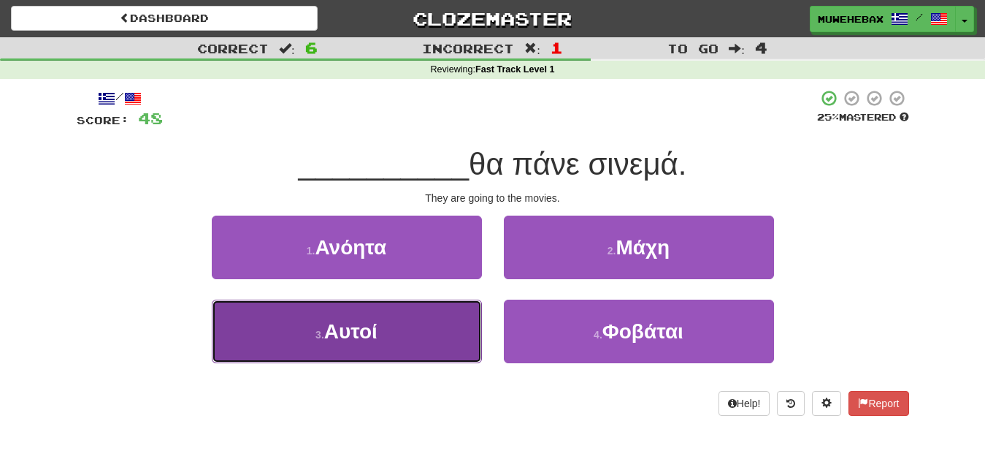
click at [456, 320] on button "3 . Αυτοί" at bounding box center [347, 331] width 270 height 64
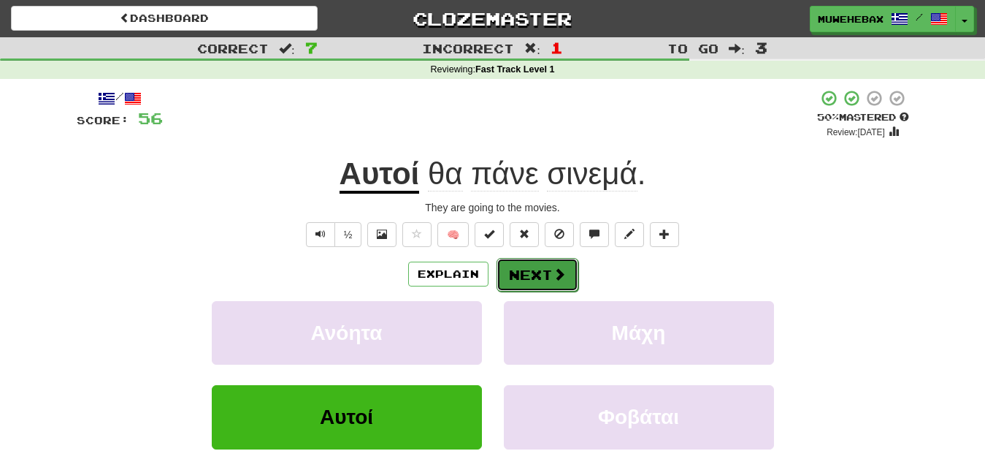
click at [531, 261] on button "Next" at bounding box center [538, 275] width 82 height 34
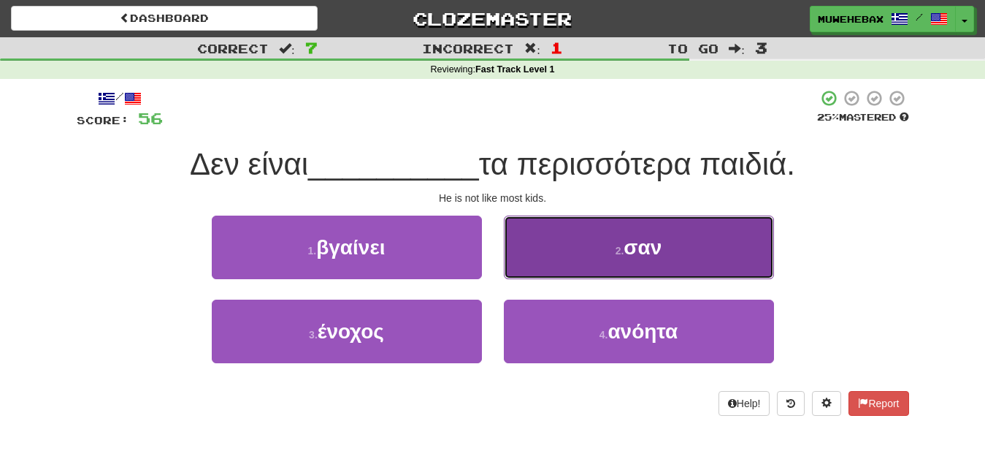
click at [573, 251] on button "2 . σαν" at bounding box center [639, 247] width 270 height 64
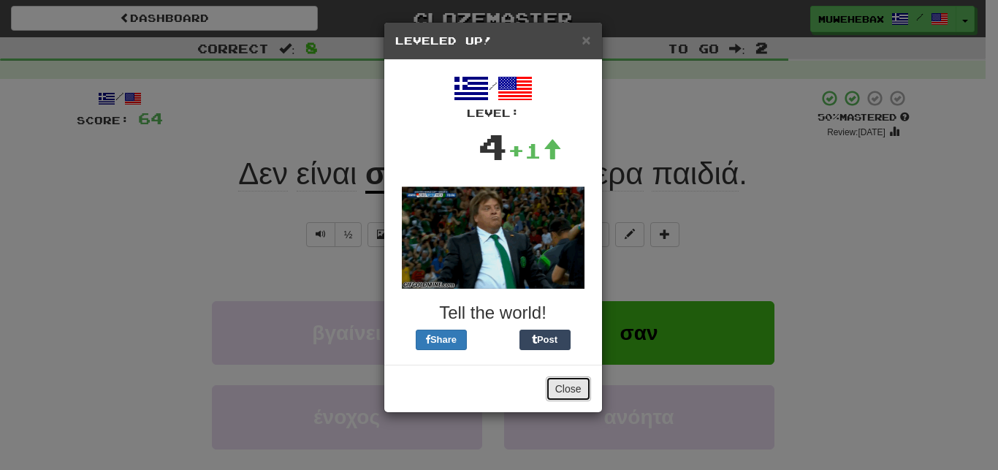
click at [570, 378] on button "Close" at bounding box center [567, 388] width 45 height 25
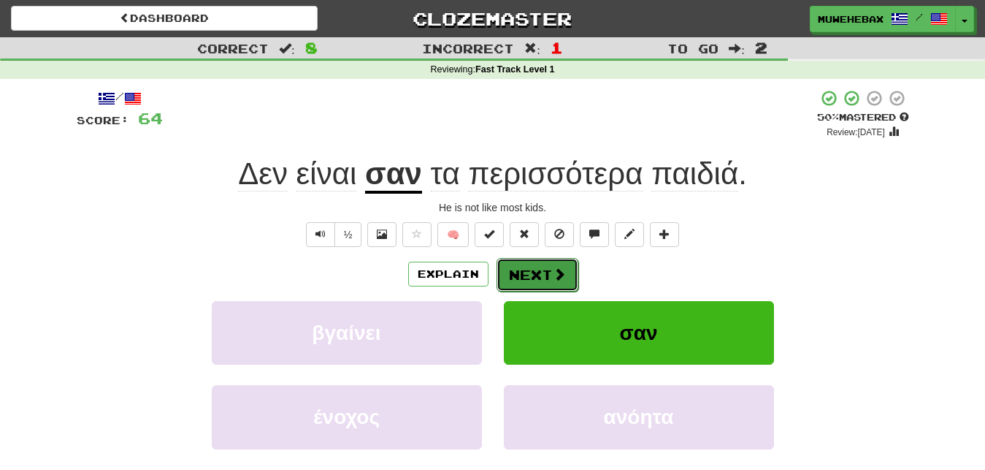
click at [532, 263] on button "Next" at bounding box center [538, 275] width 82 height 34
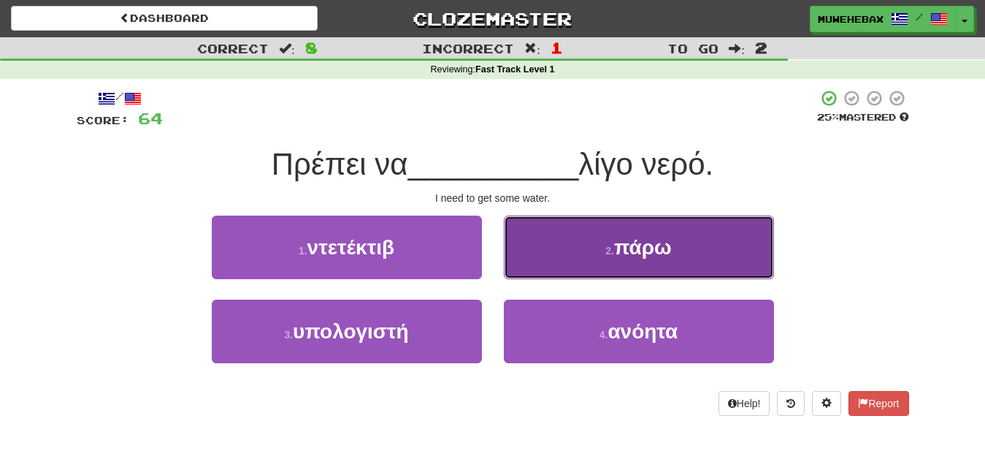
click at [563, 253] on button "2 . πάρω" at bounding box center [639, 247] width 270 height 64
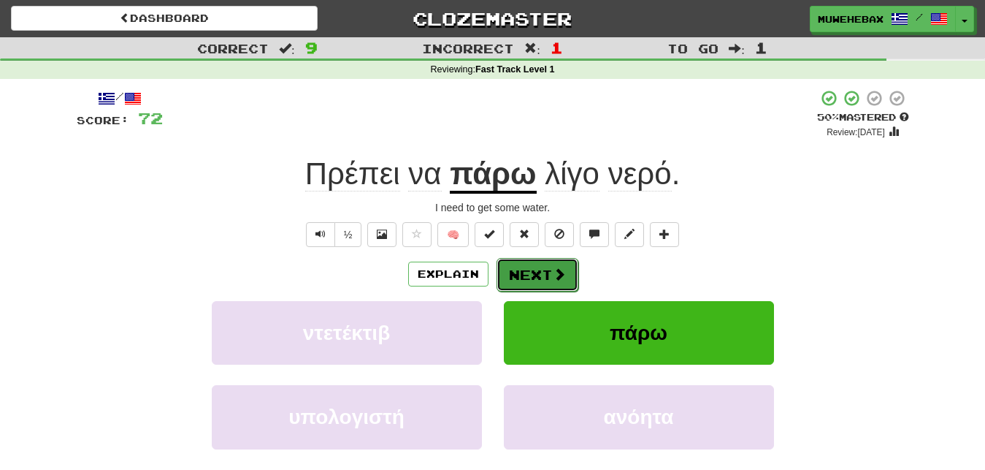
click at [532, 261] on button "Next" at bounding box center [538, 275] width 82 height 34
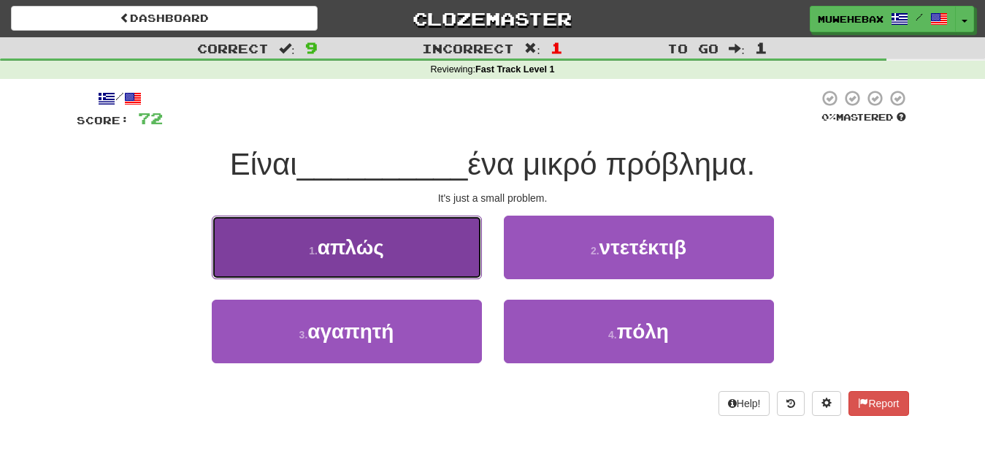
click at [462, 249] on button "1 . απλώς" at bounding box center [347, 247] width 270 height 64
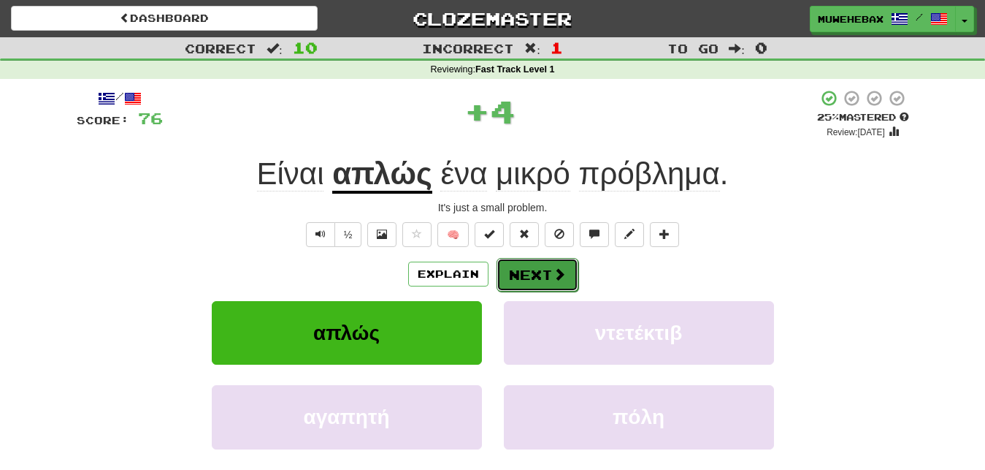
click at [532, 261] on button "Next" at bounding box center [538, 275] width 82 height 34
